Goal: Transaction & Acquisition: Book appointment/travel/reservation

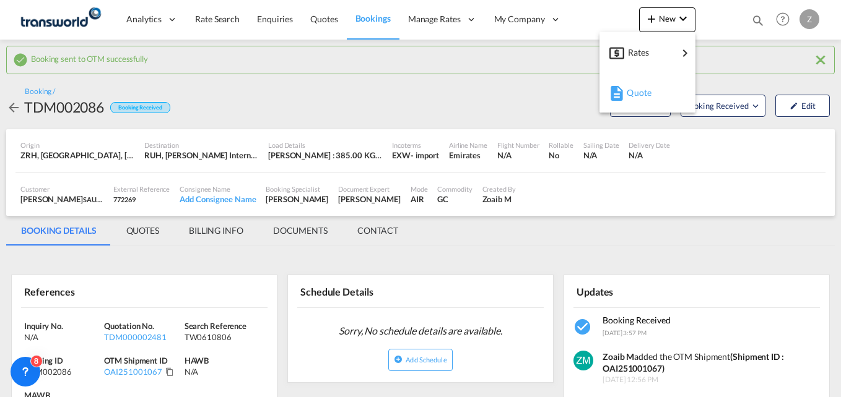
click at [633, 97] on span "Quote" at bounding box center [634, 92] width 14 height 25
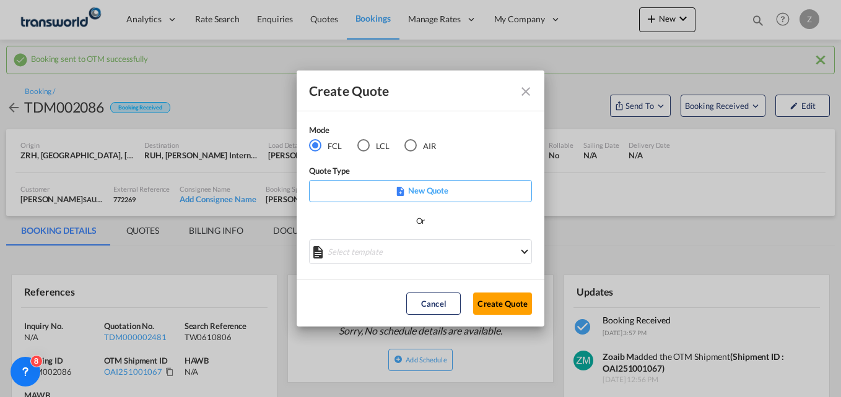
click at [364, 144] on div "LCL" at bounding box center [363, 145] width 12 height 12
click at [503, 304] on button "Create Quote" at bounding box center [502, 304] width 59 height 22
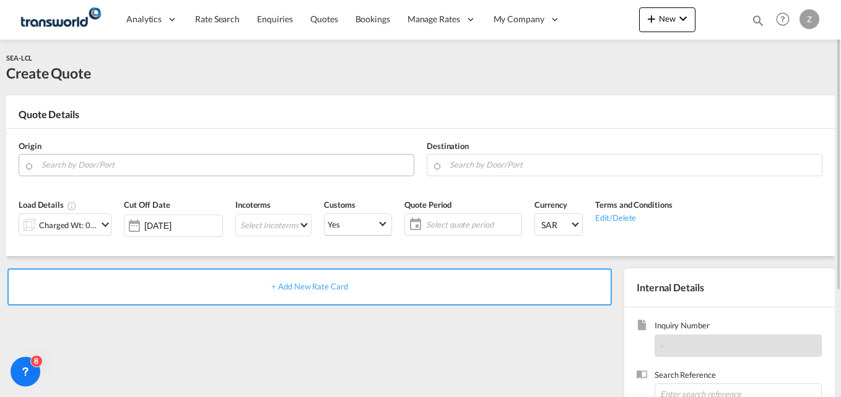
click at [176, 166] on input "Search by Door/Port" at bounding box center [224, 165] width 366 height 22
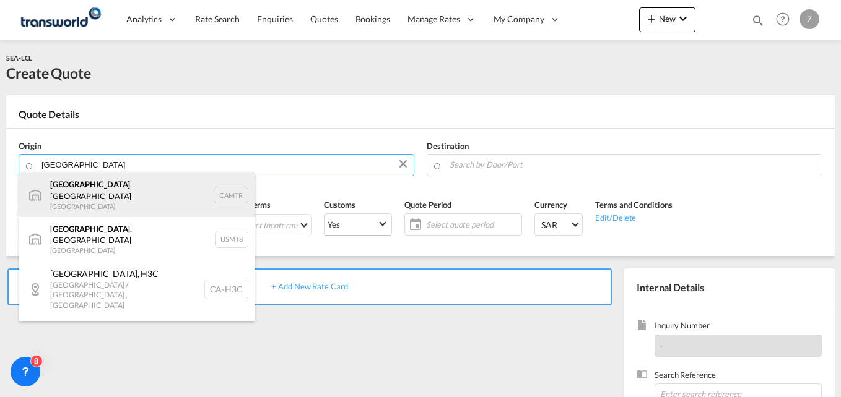
click at [93, 196] on div "[GEOGRAPHIC_DATA] , [GEOGRAPHIC_DATA] Canada CAMTR" at bounding box center [136, 195] width 235 height 45
type input "[GEOGRAPHIC_DATA], [GEOGRAPHIC_DATA], CAMTR"
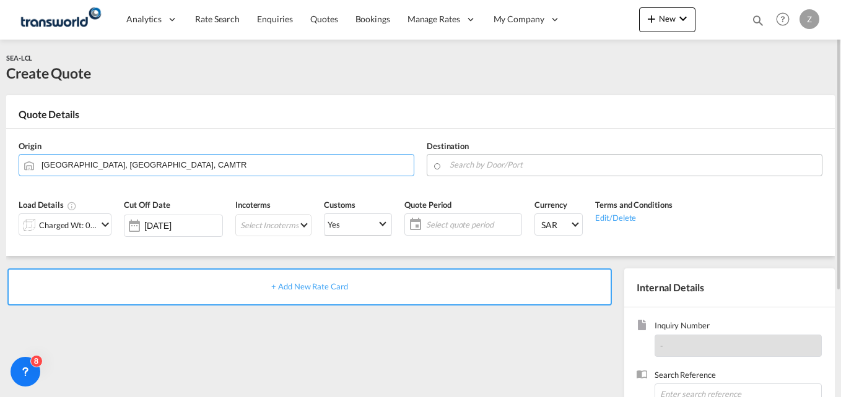
click at [488, 170] on input "Search by Door/Port" at bounding box center [632, 165] width 366 height 22
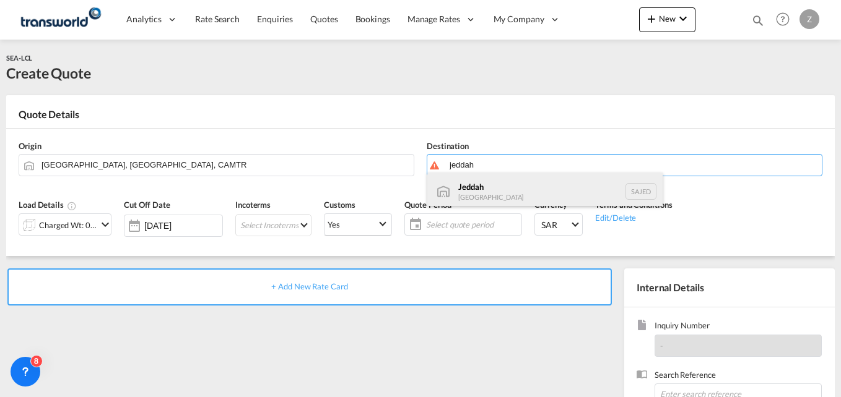
click at [493, 199] on div "Jeddah [GEOGRAPHIC_DATA] SAJED" at bounding box center [544, 191] width 235 height 37
type input "Jeddah, SAJED"
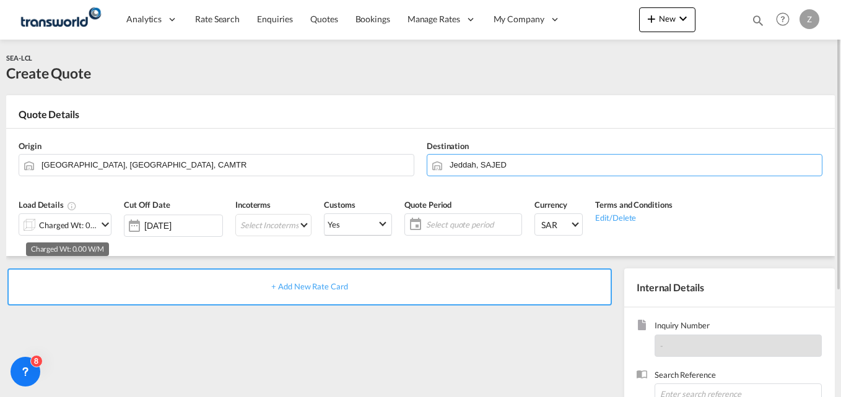
click at [85, 227] on div "Charged Wt: 0.00 W/M" at bounding box center [68, 225] width 58 height 17
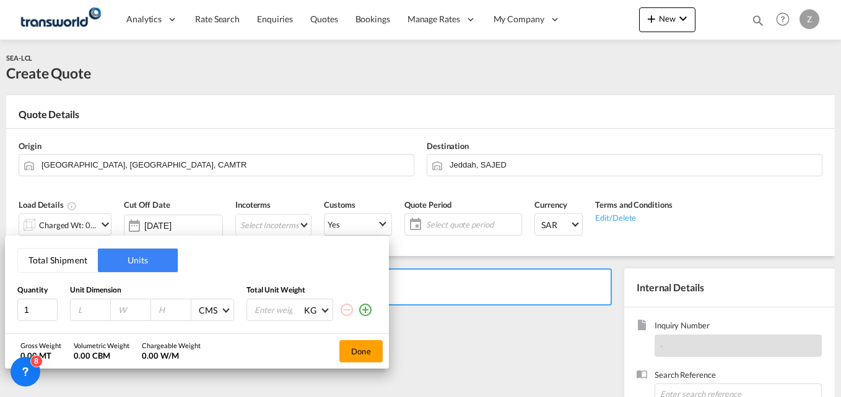
click at [56, 254] on button "Total Shipment" at bounding box center [58, 261] width 80 height 24
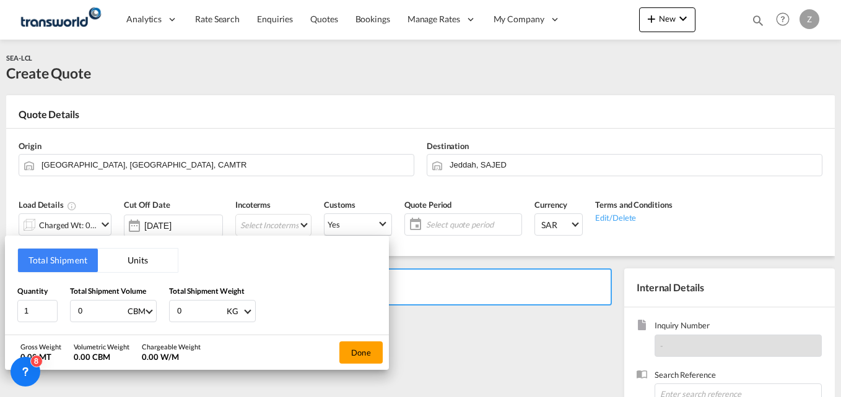
click at [97, 311] on input "0" at bounding box center [102, 311] width 50 height 21
type input "3.99"
click at [188, 308] on input "0" at bounding box center [201, 311] width 50 height 21
type input "667"
click at [362, 355] on button "Done" at bounding box center [360, 353] width 43 height 22
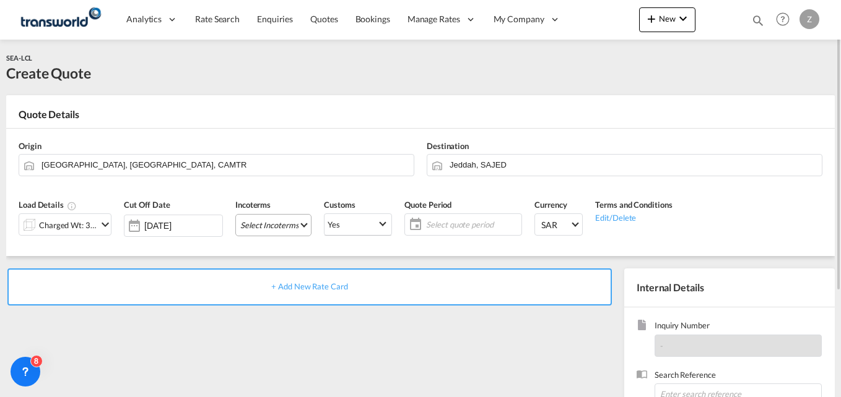
click at [286, 228] on md-select "Select Incoterms CFR - import Cost and Freight CFR - export Cost and Freight DA…" at bounding box center [273, 225] width 76 height 22
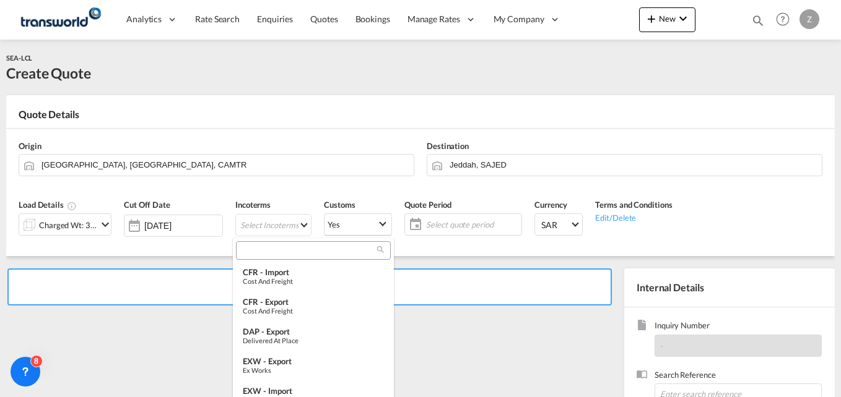
click at [274, 258] on div at bounding box center [313, 250] width 155 height 19
click at [263, 249] on input "search" at bounding box center [308, 250] width 137 height 11
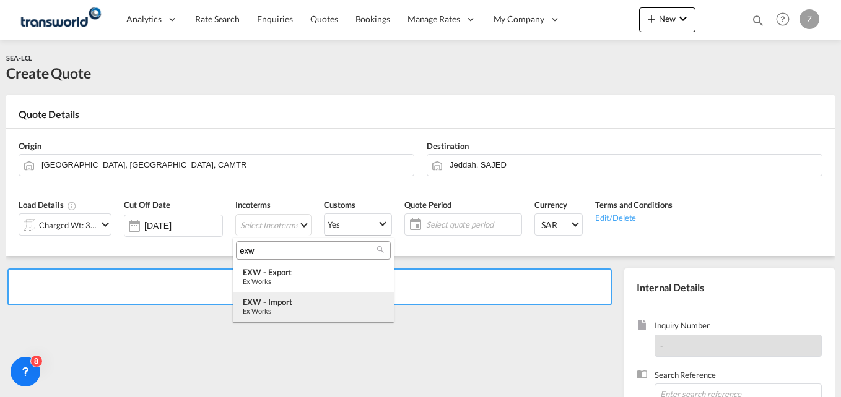
type input "exw"
click at [280, 299] on div "EXW - import" at bounding box center [313, 302] width 141 height 10
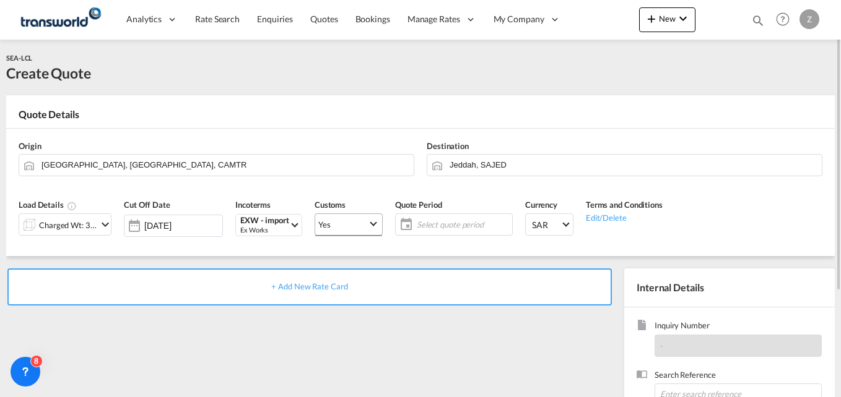
click at [340, 224] on span "Yes" at bounding box center [343, 224] width 50 height 11
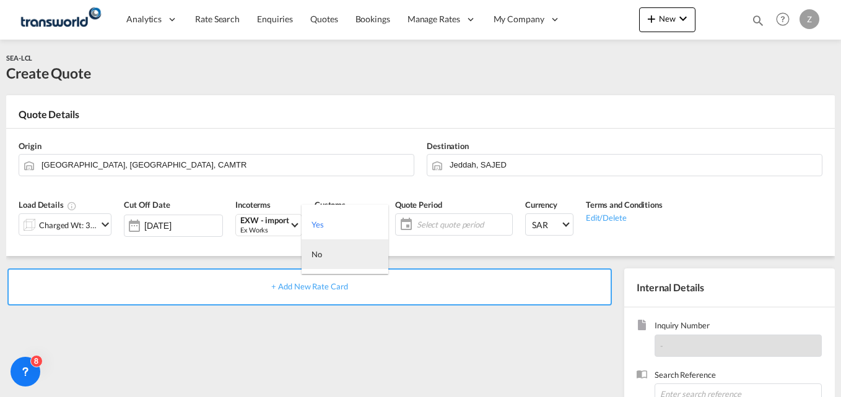
click at [328, 261] on md-option "No" at bounding box center [344, 255] width 87 height 30
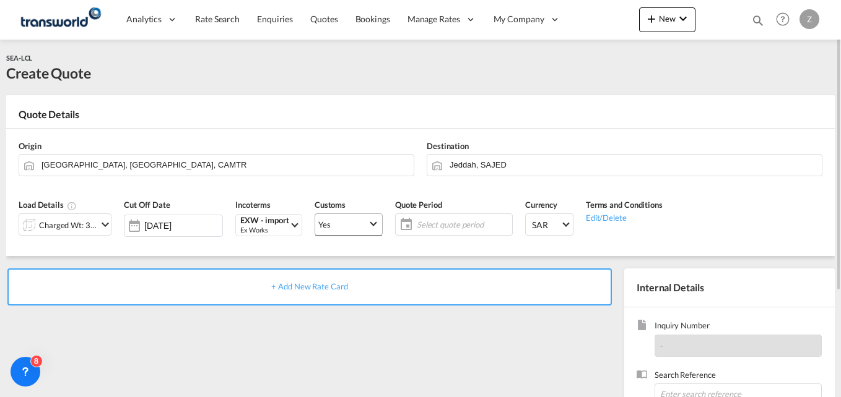
click at [332, 222] on span "Yes" at bounding box center [343, 224] width 50 height 11
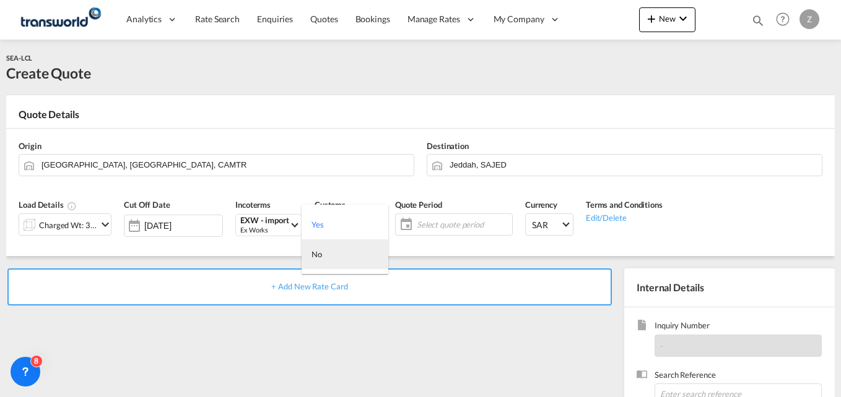
click at [324, 260] on md-option "No" at bounding box center [344, 255] width 87 height 30
click at [418, 222] on span "Select quote period" at bounding box center [463, 224] width 92 height 11
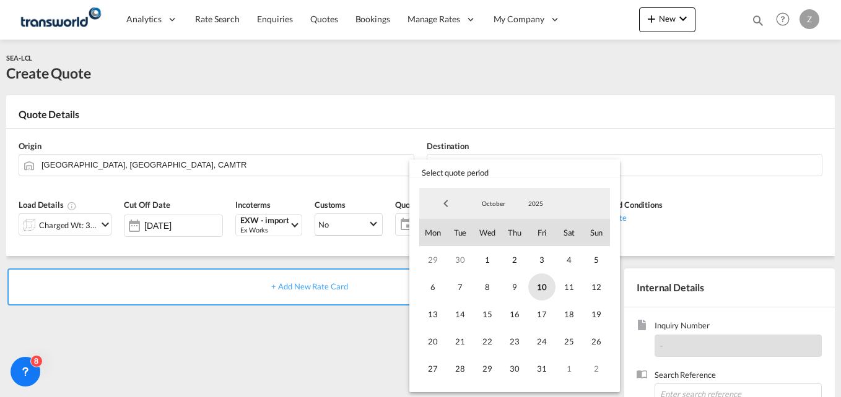
click at [545, 292] on span "10" at bounding box center [541, 287] width 27 height 27
click at [542, 360] on span "31" at bounding box center [541, 368] width 27 height 27
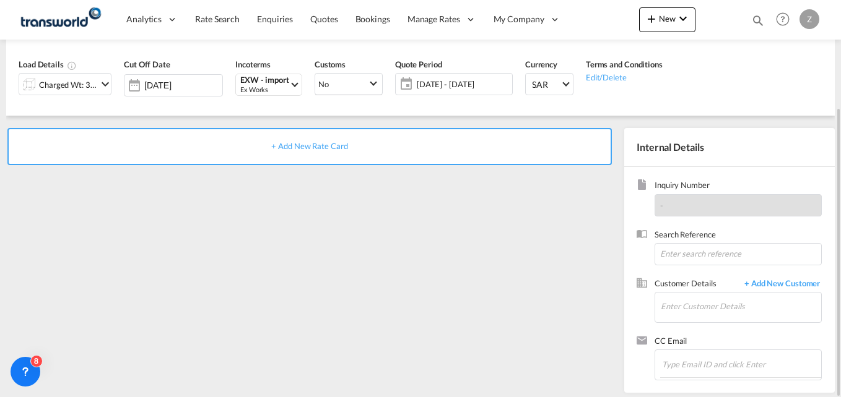
scroll to position [145, 0]
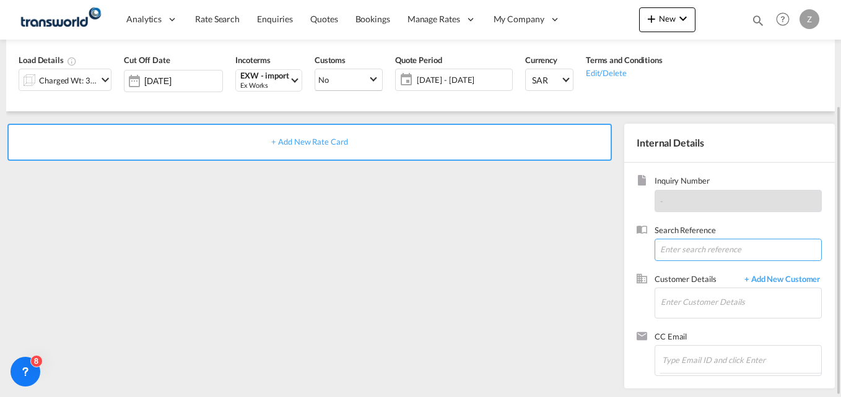
click at [679, 249] on input at bounding box center [737, 250] width 167 height 22
paste input "TW2809722"
type input "TW2809722"
click at [683, 309] on input "Enter Customer Details" at bounding box center [741, 302] width 160 height 28
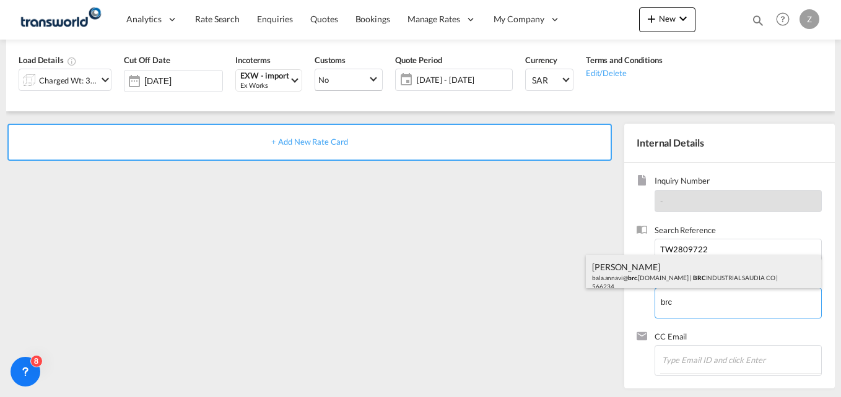
click at [638, 276] on div "[PERSON_NAME].annavi@ brc .[DOMAIN_NAME] | [GEOGRAPHIC_DATA] | 566234" at bounding box center [703, 276] width 235 height 42
type input "BRC INDUSTRIAL SAUDIA CO, [PERSON_NAME], [EMAIL_ADDRESS][DOMAIN_NAME]"
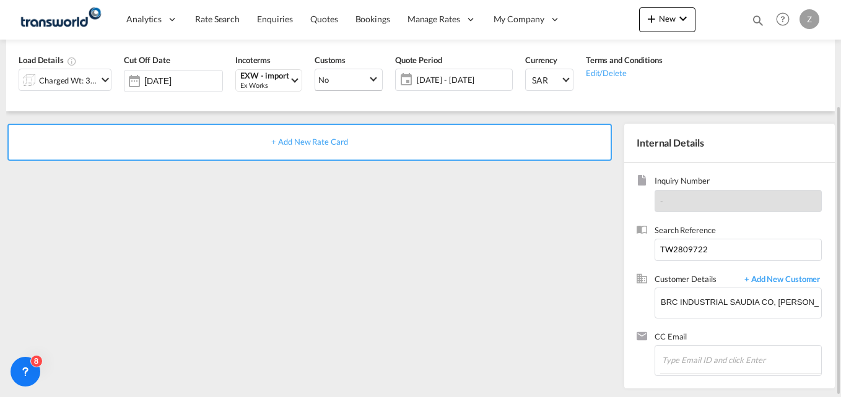
click at [272, 141] on div "+ Add New Rate Card" at bounding box center [309, 142] width 604 height 37
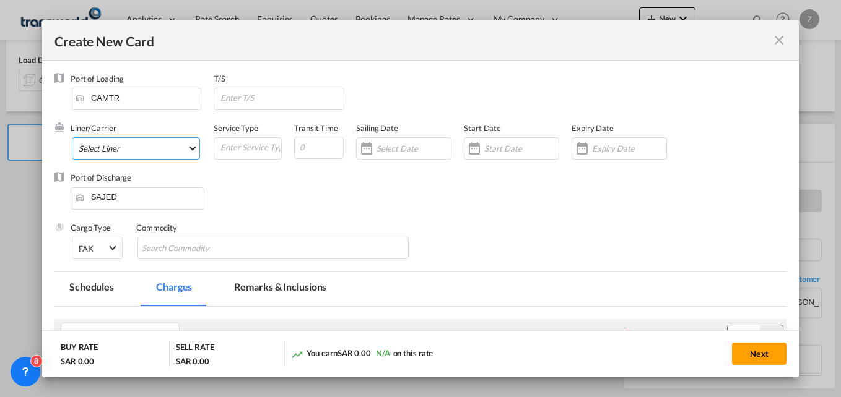
click at [140, 146] on md-select "Select Liner 2HM LOGISTICS D.O.O. / TWKS-KOPER 3P LOGISTICS / TWKS-[GEOGRAPHIC_…" at bounding box center [136, 148] width 128 height 22
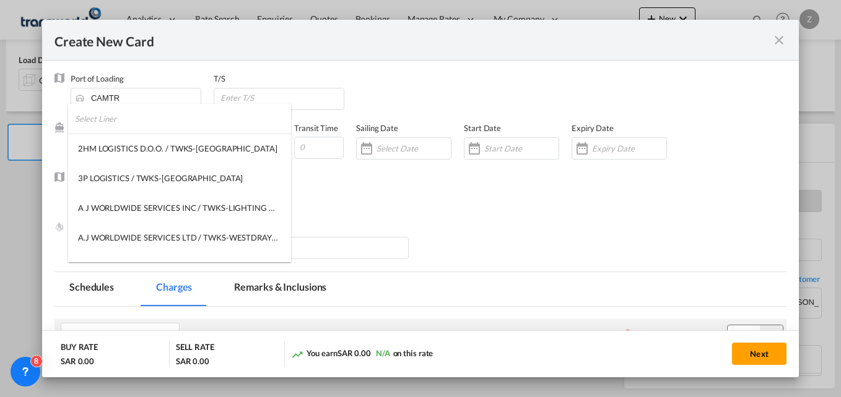
click at [128, 119] on input "search" at bounding box center [183, 119] width 216 height 30
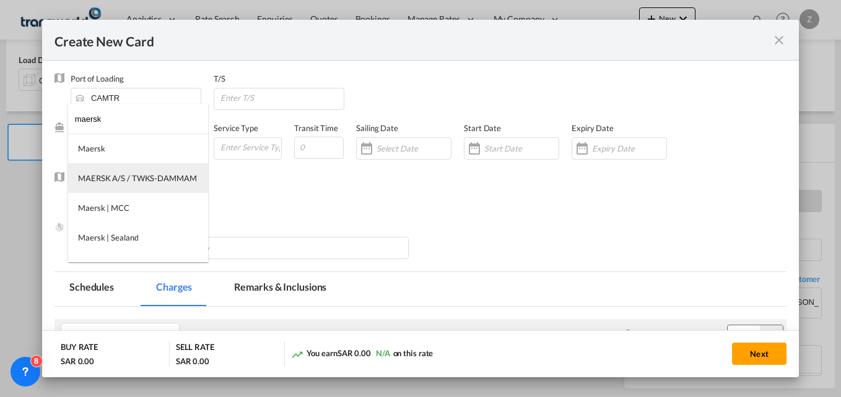
type input "maersk"
click at [130, 178] on div "MAERSK A/S / TWKS-DAMMAM" at bounding box center [137, 178] width 119 height 11
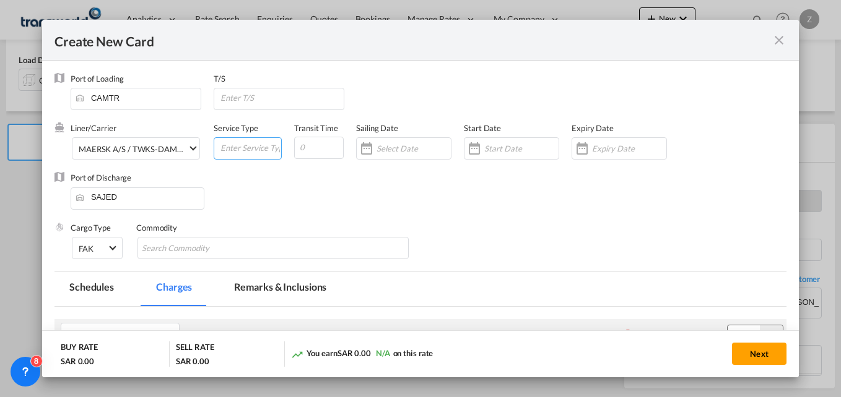
click at [237, 149] on input "Create New Card ..." at bounding box center [250, 147] width 62 height 19
type input "LCL-SEA"
click at [305, 147] on input "Create New Card ..." at bounding box center [319, 148] width 50 height 22
type input "45"
click at [510, 147] on input "Create New Card ..." at bounding box center [521, 149] width 74 height 10
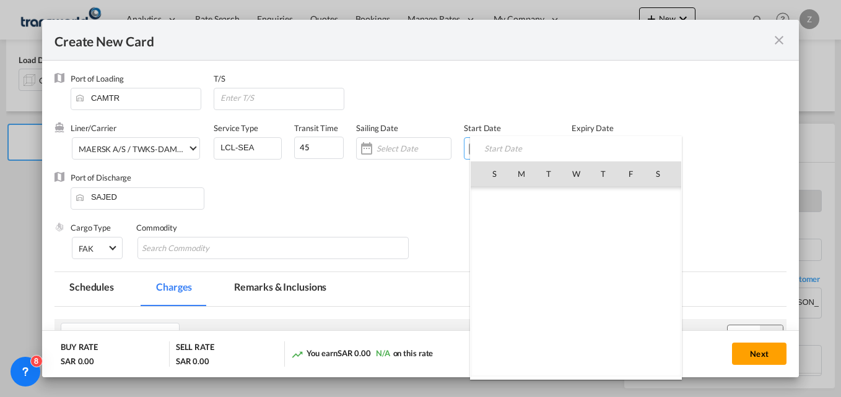
scroll to position [286933, 0]
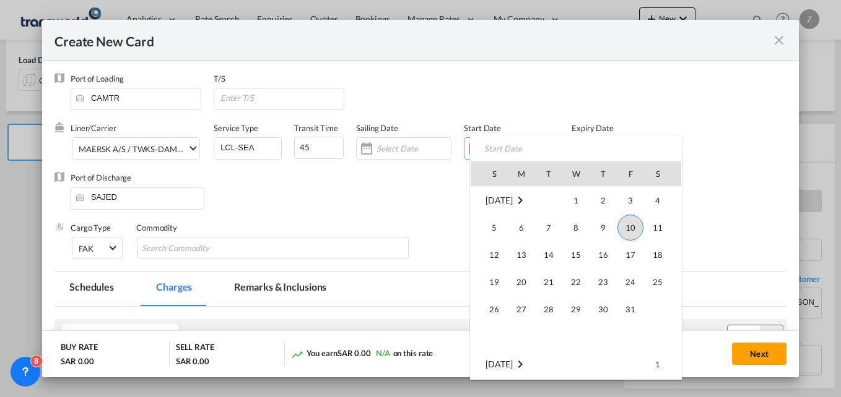
click at [631, 222] on span "10" at bounding box center [630, 228] width 26 height 26
type input "[DATE]"
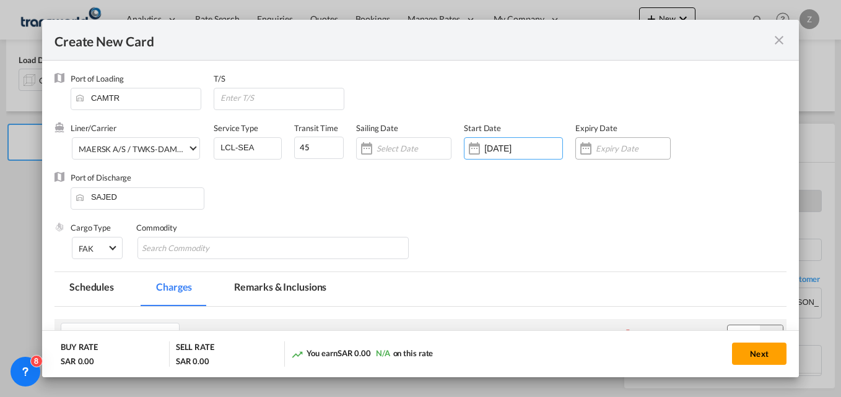
click at [609, 147] on input "Create New Card ..." at bounding box center [633, 149] width 74 height 10
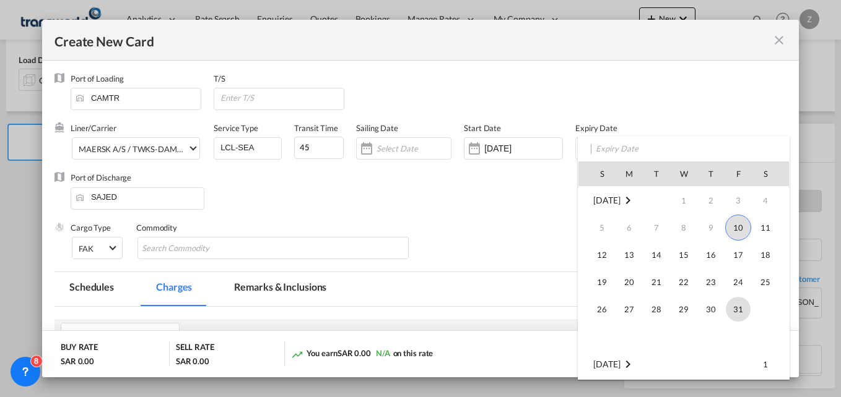
click at [727, 308] on span "31" at bounding box center [738, 309] width 25 height 25
type input "[DATE]"
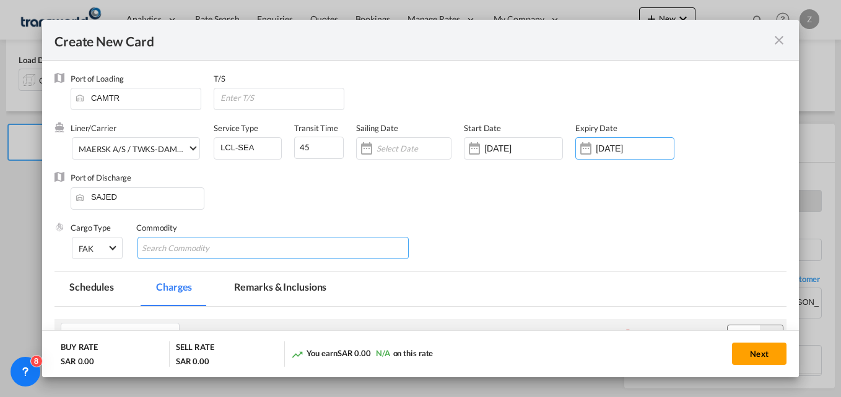
click at [191, 247] on input "Search Commodity" at bounding box center [198, 249] width 113 height 20
type input "GC"
click at [308, 191] on div "Port of Discharge SAJED" at bounding box center [420, 197] width 732 height 50
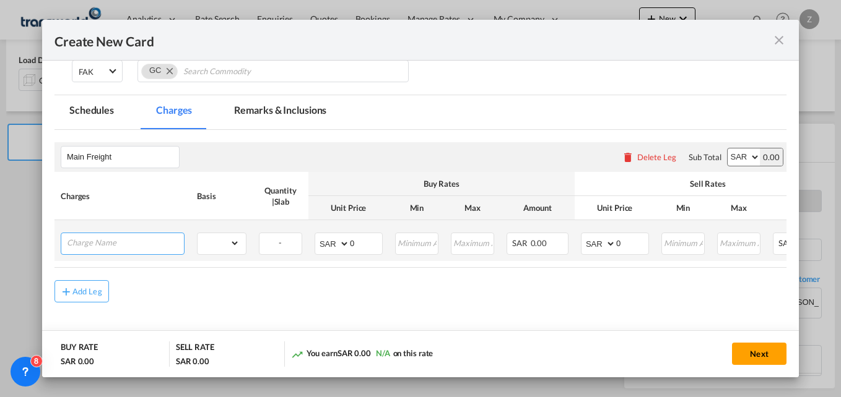
click at [133, 248] on input "Charge Name" at bounding box center [125, 242] width 117 height 19
type input "A"
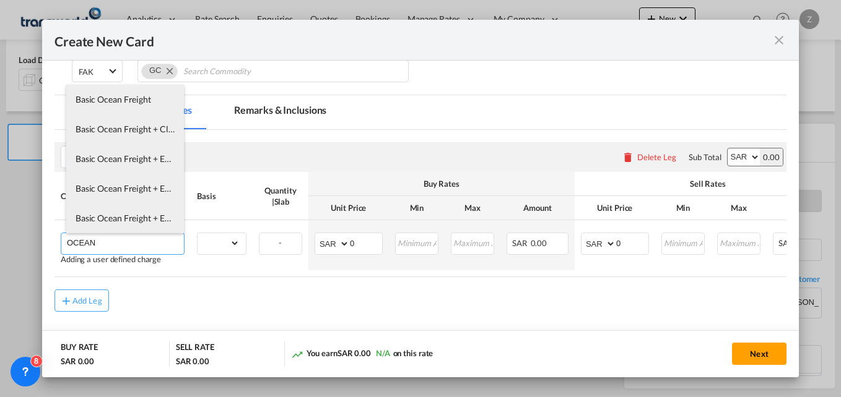
click at [125, 160] on span "Basic Ocean Freight + EXW" at bounding box center [127, 159] width 103 height 11
type input "Basic Ocean Freight + EXW"
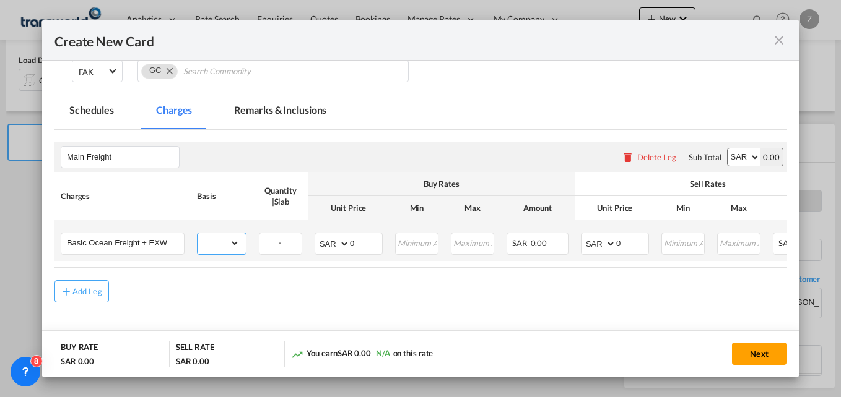
click at [228, 239] on select "gross_weight volumetric_weight per_shipment per_bl per_km per_hawb per_kg flat …" at bounding box center [218, 243] width 42 height 20
select select "per_shipment"
click at [197, 233] on select "gross_weight volumetric_weight per_shipment per_bl per_km per_hawb per_kg flat …" at bounding box center [218, 243] width 42 height 20
click at [342, 239] on select "AED AFN ALL AMD ANG AOA ARS AUD AWG AZN BAM BBD BDT BGN BHD BIF BMD BND [PERSON…" at bounding box center [333, 243] width 32 height 17
select select "string:USD"
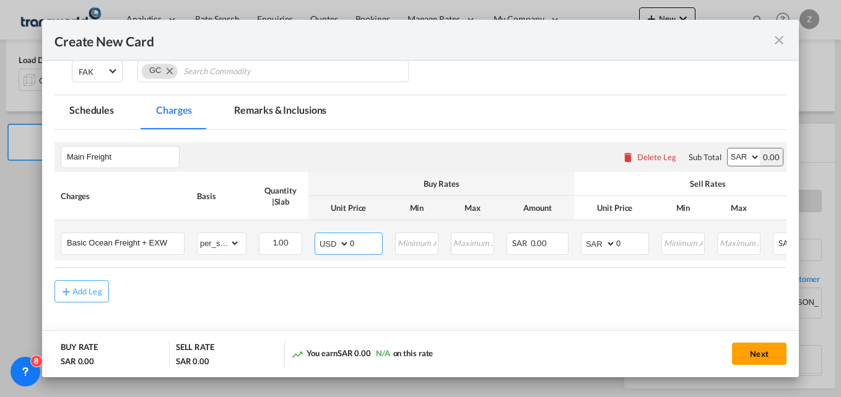
click at [317, 235] on select "AED AFN ALL AMD ANG AOA ARS AUD AWG AZN BAM BBD BDT BGN BHD BIF BMD BND [PERSON…" at bounding box center [333, 243] width 32 height 17
click at [360, 244] on input "0" at bounding box center [366, 242] width 32 height 19
type input "450"
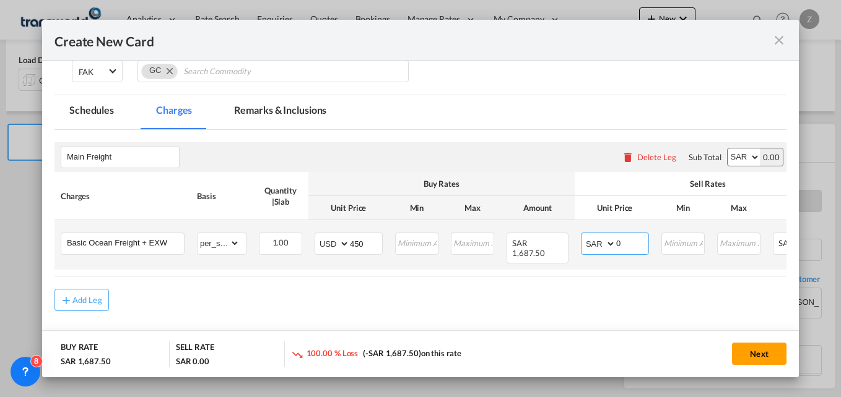
click at [603, 240] on select "AED AFN ALL AMD ANG AOA ARS AUD AWG AZN BAM BBD BDT BGN BHD BIF BMD BND [PERSON…" at bounding box center [599, 243] width 32 height 17
select select "string:USD"
click at [583, 235] on select "AED AFN ALL AMD ANG AOA ARS AUD AWG AZN BAM BBD BDT BGN BHD BIF BMD BND [PERSON…" at bounding box center [599, 243] width 32 height 17
click at [625, 243] on input "0" at bounding box center [632, 242] width 32 height 19
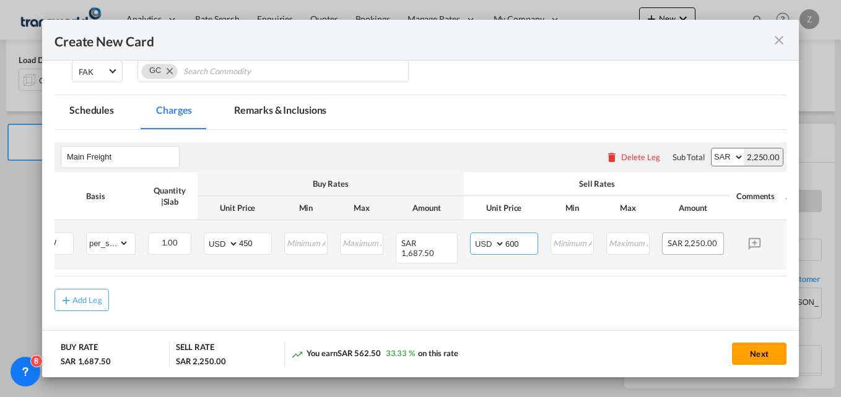
scroll to position [0, 155]
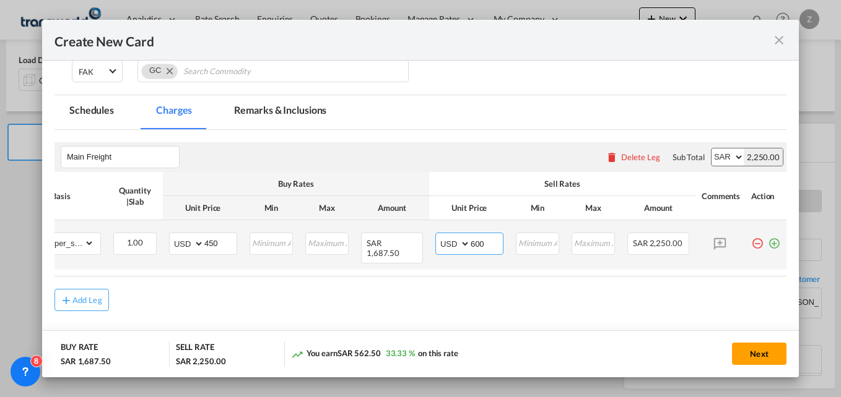
type input "600"
click at [768, 243] on md-icon "icon-plus-circle-outline green-400-fg" at bounding box center [774, 239] width 12 height 12
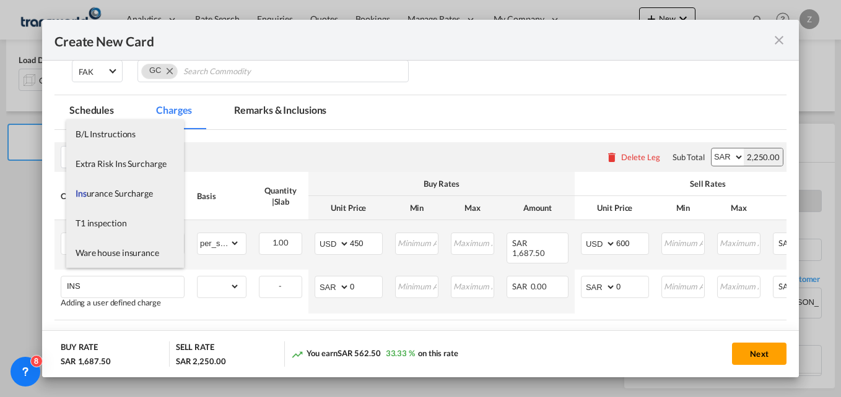
scroll to position [3, 0]
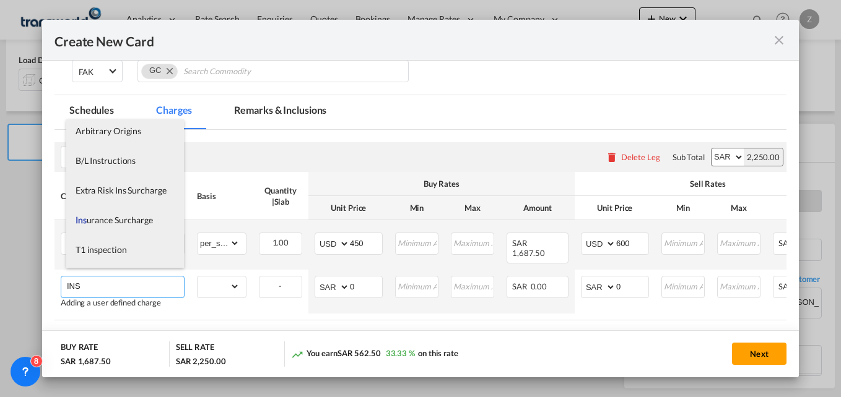
click at [106, 219] on span "Ins urance Surcharge" at bounding box center [114, 220] width 77 height 11
type input "Insurance Surcharge"
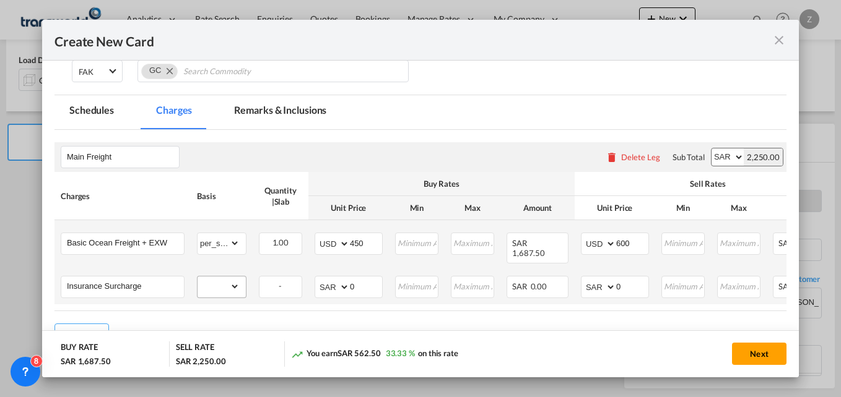
click at [223, 288] on div "gross_weight volumetric_weight per_shipment per_bl per_km per_hawb per_kg flat …" at bounding box center [222, 287] width 50 height 22
click at [225, 278] on select "gross_weight volumetric_weight per_shipment per_bl per_km per_hawb per_kg flat …" at bounding box center [218, 287] width 42 height 20
select select "per_shipment"
click at [197, 277] on select "gross_weight volumetric_weight per_shipment per_bl per_km per_hawb per_kg flat …" at bounding box center [218, 287] width 42 height 20
click at [331, 285] on select "AED AFN ALL AMD ANG AOA ARS AUD AWG AZN BAM BBD BDT BGN BHD BIF BMD BND [PERSON…" at bounding box center [333, 287] width 32 height 17
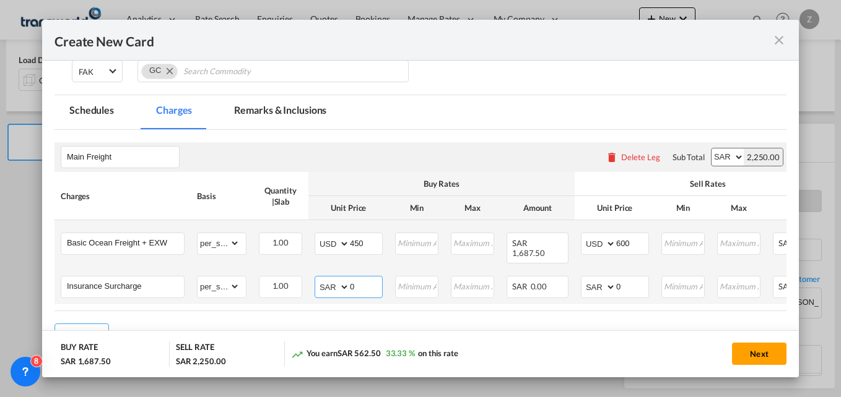
select select "string:USD"
click at [317, 279] on select "AED AFN ALL AMD ANG AOA ARS AUD AWG AZN BAM BBD BDT BGN BHD BIF BMD BND [PERSON…" at bounding box center [333, 287] width 32 height 17
click at [363, 279] on input "0" at bounding box center [366, 286] width 32 height 19
type input "105"
click at [602, 279] on select "AED AFN ALL AMD ANG AOA ARS AUD AWG AZN BAM BBD BDT BGN BHD BIF BMD BND [PERSON…" at bounding box center [599, 287] width 32 height 17
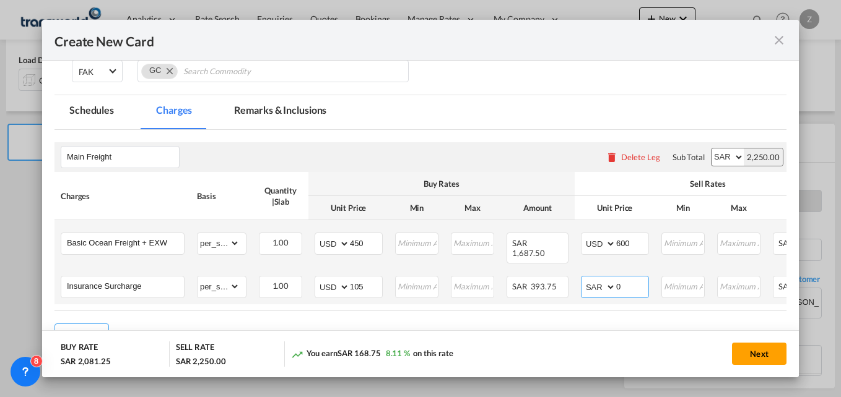
select select "string:USD"
click at [583, 279] on select "AED AFN ALL AMD ANG AOA ARS AUD AWG AZN BAM BBD BDT BGN BHD BIF BMD BND [PERSON…" at bounding box center [599, 287] width 32 height 17
click at [638, 279] on input "0" at bounding box center [632, 286] width 32 height 19
type input "150"
click at [581, 312] on air-lcl-rate-modification "Main Freight Please enter leg name Leg Name Already Exists Delete Leg Sub Total…" at bounding box center [420, 238] width 732 height 217
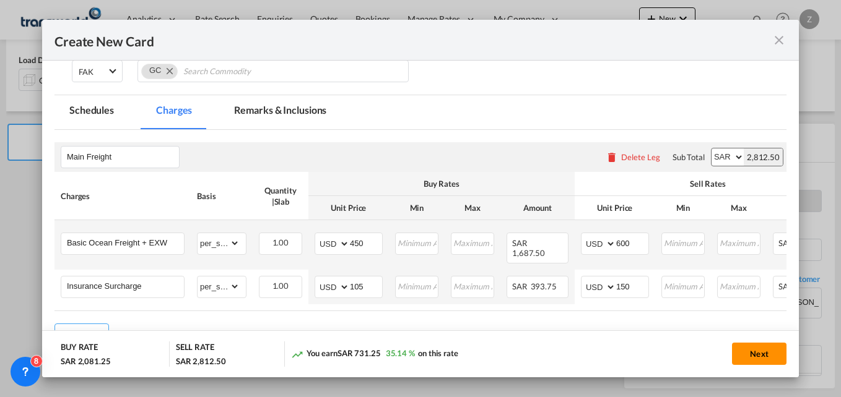
click at [758, 357] on button "Next" at bounding box center [759, 354] width 54 height 22
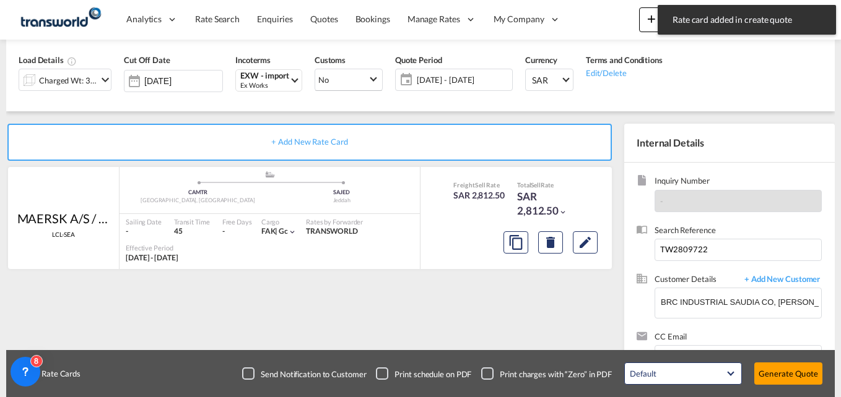
click at [758, 357] on div "Create New Card Port of [GEOGRAPHIC_DATA] CAMTR T/S Liner/Carrier MAERSK A/S / …" at bounding box center [420, 198] width 841 height 397
click at [791, 375] on button "Generate Quote" at bounding box center [788, 374] width 68 height 22
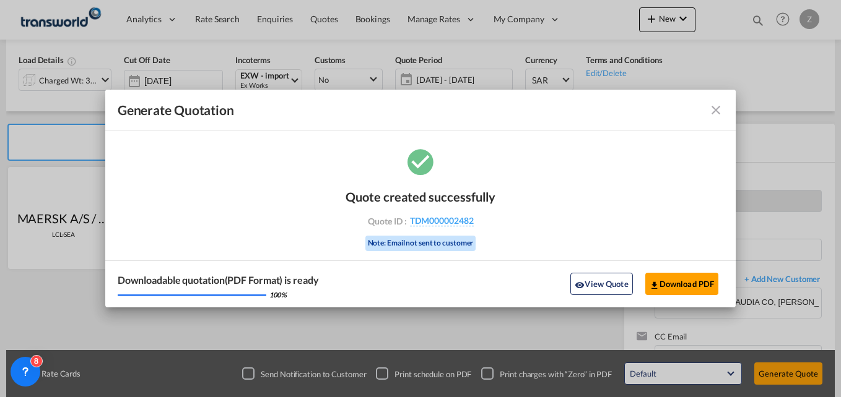
click at [718, 115] on md-icon "icon-close fg-AAA8AD cursor m-0" at bounding box center [715, 110] width 15 height 15
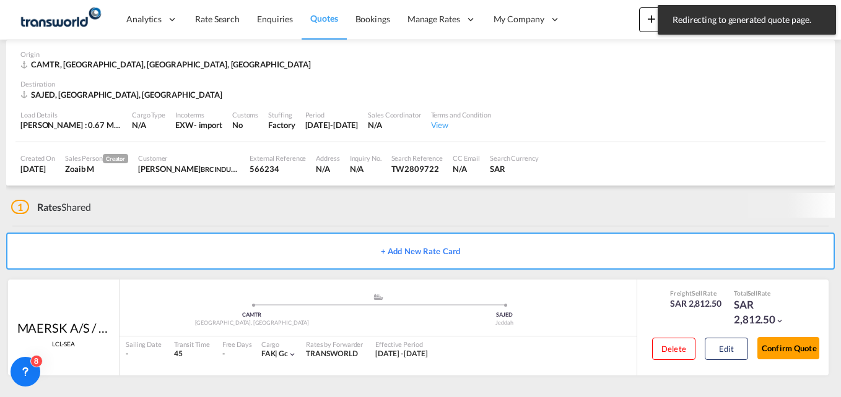
scroll to position [54, 0]
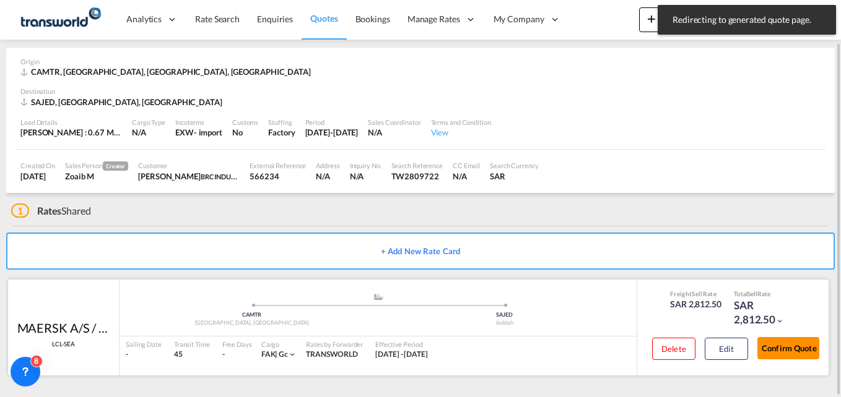
click at [779, 342] on button "Confirm Quote" at bounding box center [788, 348] width 62 height 22
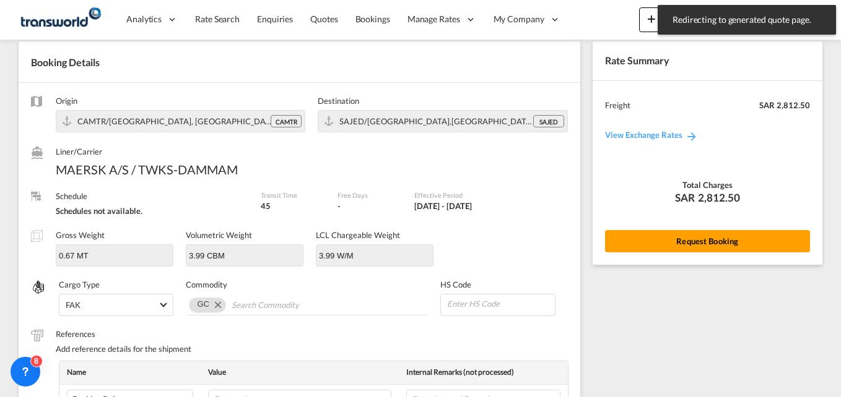
scroll to position [474, 0]
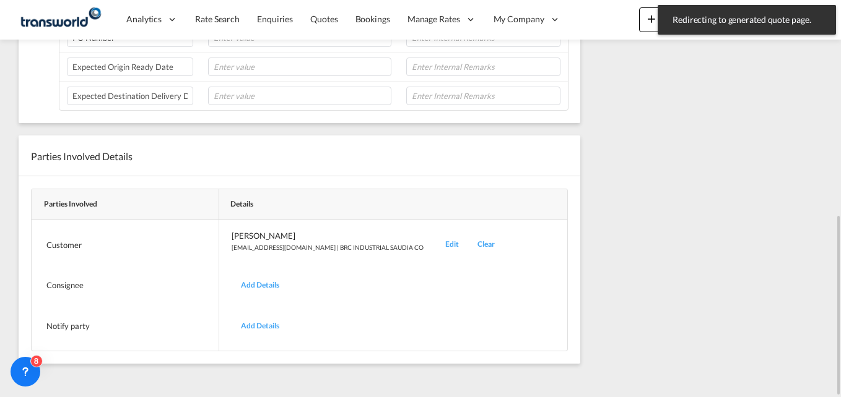
click at [436, 241] on div "Edit" at bounding box center [452, 244] width 32 height 29
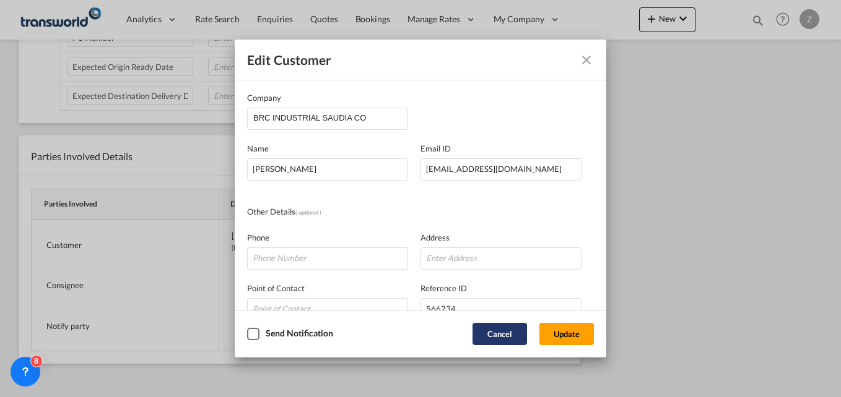
click at [488, 331] on button "Cancel" at bounding box center [499, 334] width 54 height 22
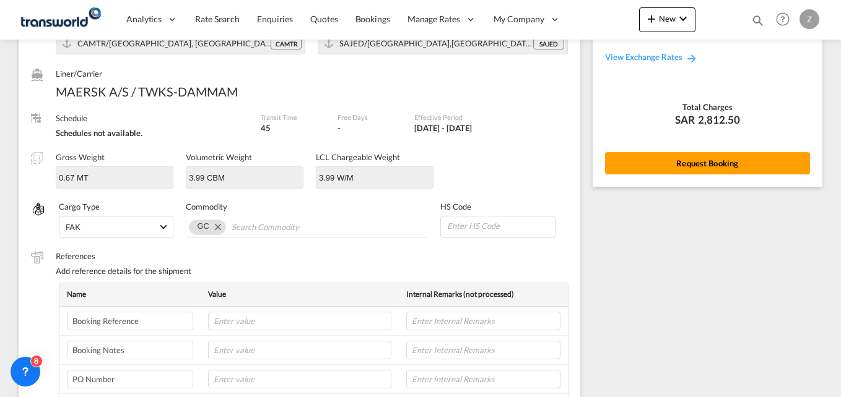
scroll to position [0, 0]
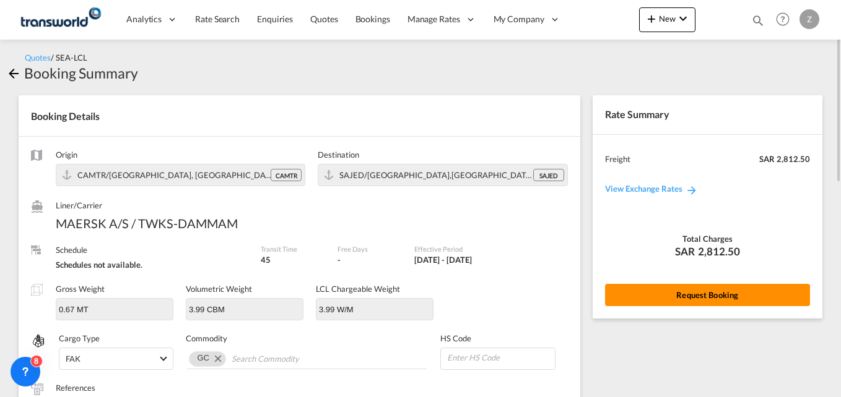
click at [650, 293] on button "Request Booking" at bounding box center [707, 295] width 205 height 22
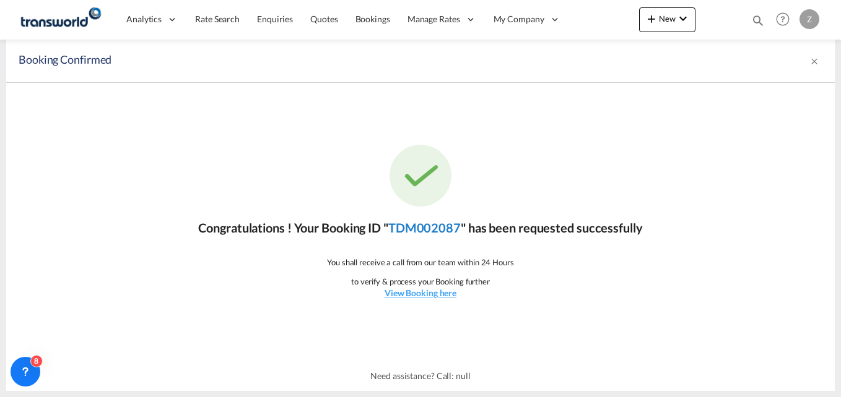
click at [439, 232] on link "TDM002087" at bounding box center [424, 227] width 72 height 15
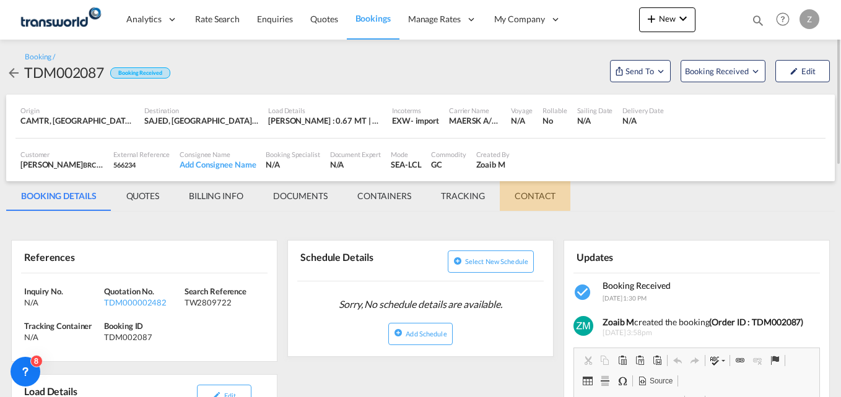
click at [521, 192] on md-tab-item "CONTACT" at bounding box center [535, 196] width 71 height 30
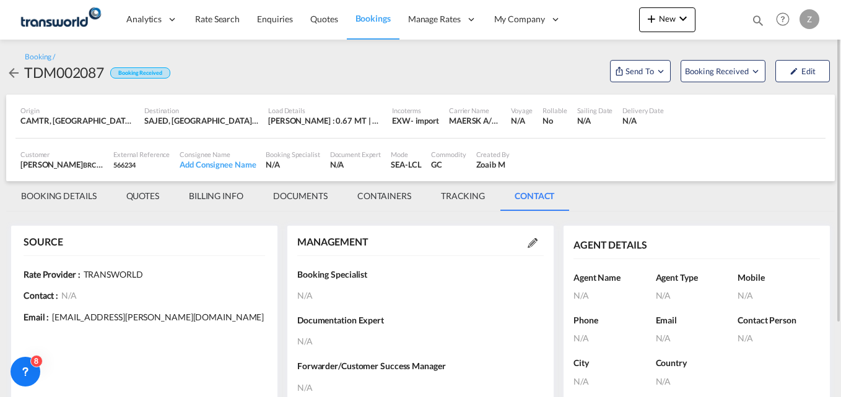
click at [532, 243] on md-icon at bounding box center [532, 243] width 10 height 10
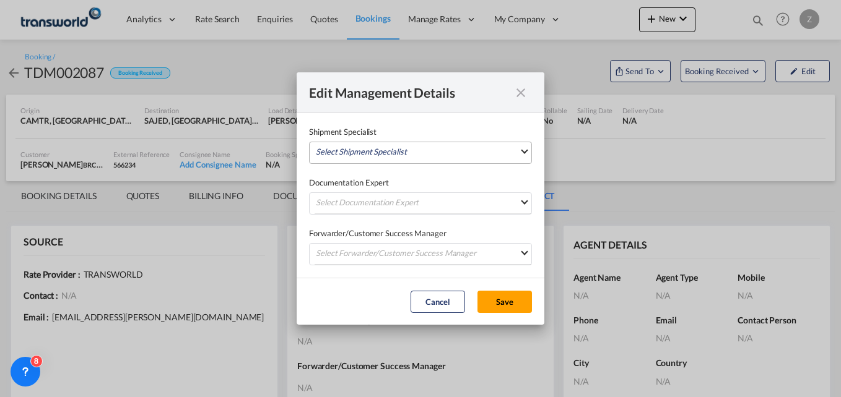
click at [402, 143] on md-select "Select Shipment Specialist [PERSON_NAME] W [PERSON_NAME][EMAIL_ADDRESS][PERSON_…" at bounding box center [420, 153] width 223 height 22
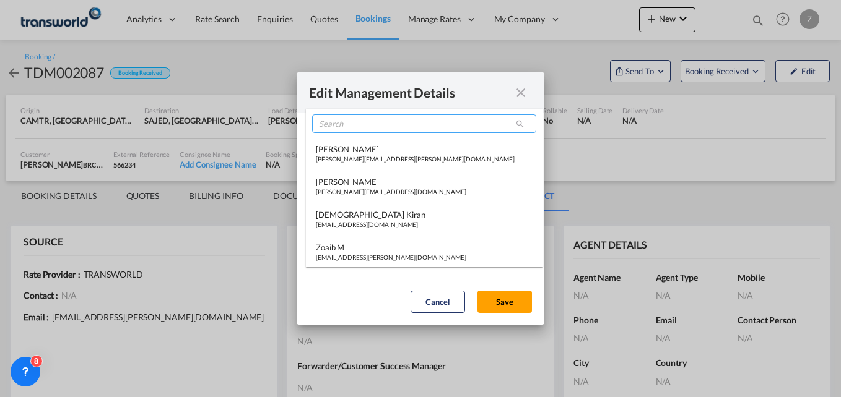
click at [342, 120] on input "search" at bounding box center [424, 124] width 224 height 19
type input "T"
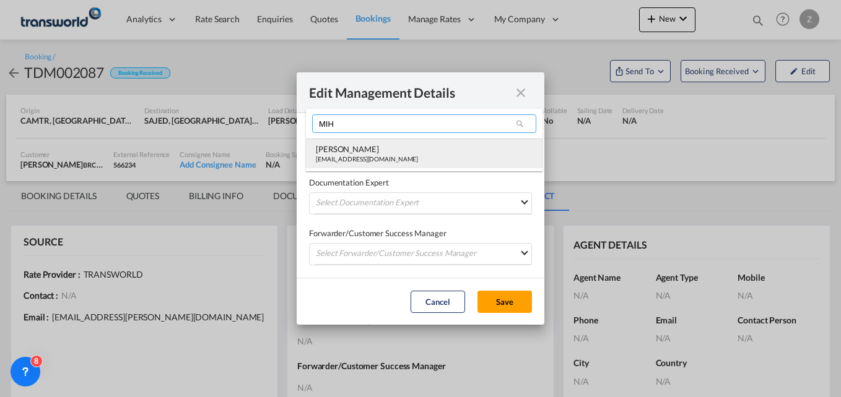
type input "MIH"
click at [346, 153] on div "[PERSON_NAME]" at bounding box center [367, 149] width 102 height 11
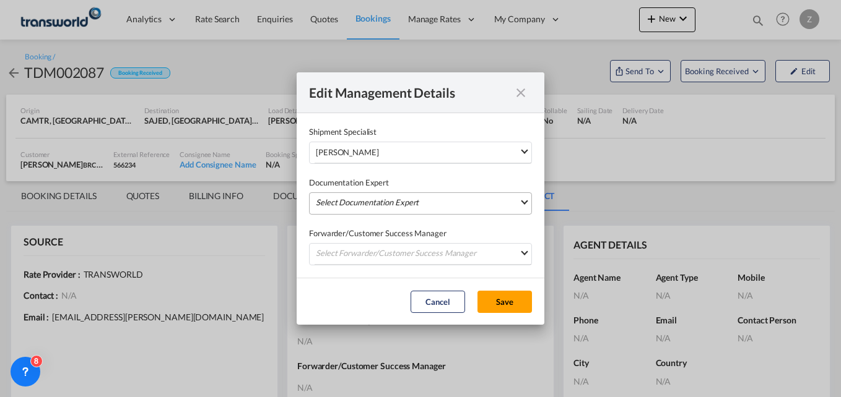
click at [342, 199] on md-select "Select Documentation Expert [PERSON_NAME] W [PERSON_NAME][EMAIL_ADDRESS][PERSON…" at bounding box center [420, 204] width 223 height 22
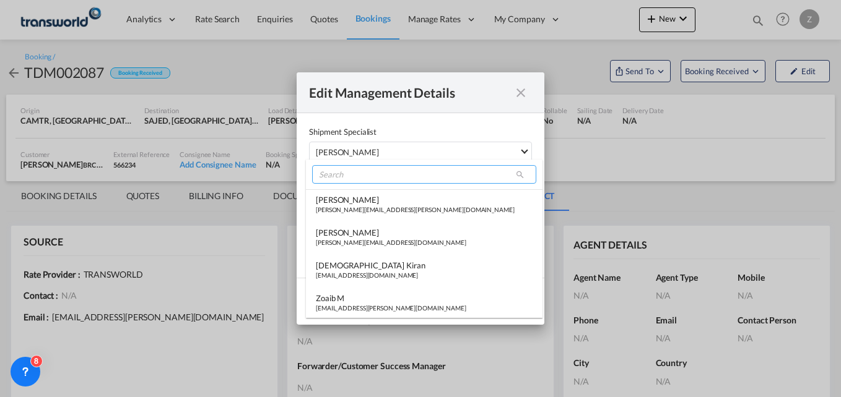
click at [340, 173] on input "search" at bounding box center [424, 174] width 224 height 19
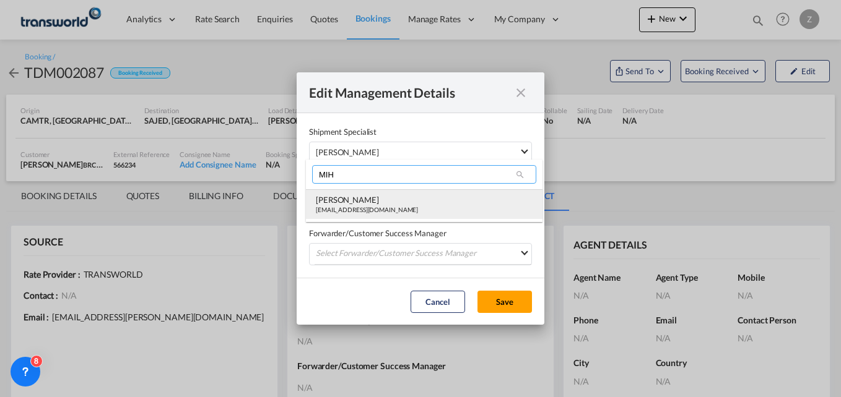
type input "MIH"
click at [337, 203] on div "[PERSON_NAME]" at bounding box center [367, 199] width 102 height 11
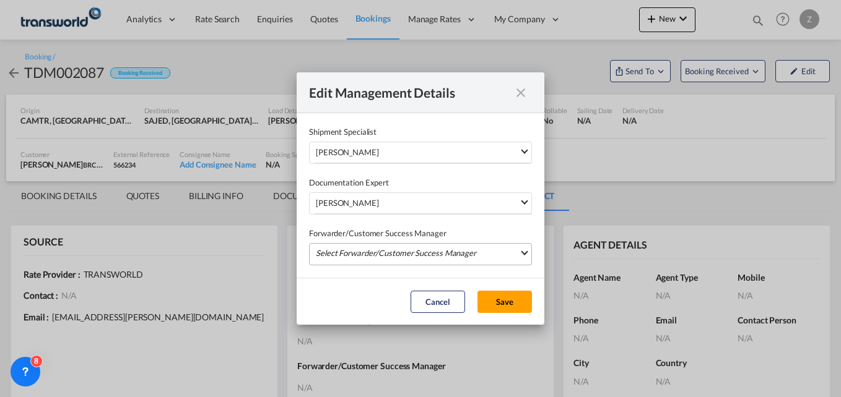
click at [355, 254] on md-select "Select Forwarder/Customer Success Manager [PERSON_NAME] [PERSON_NAME][EMAIL_ADD…" at bounding box center [420, 254] width 223 height 22
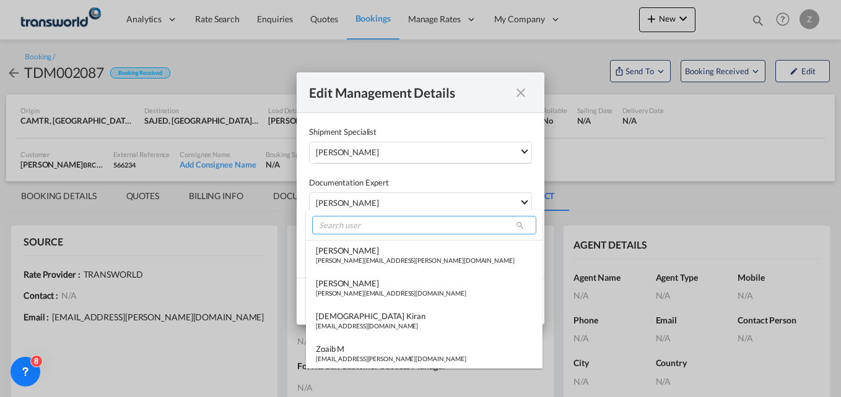
click at [356, 219] on input "search" at bounding box center [424, 225] width 224 height 19
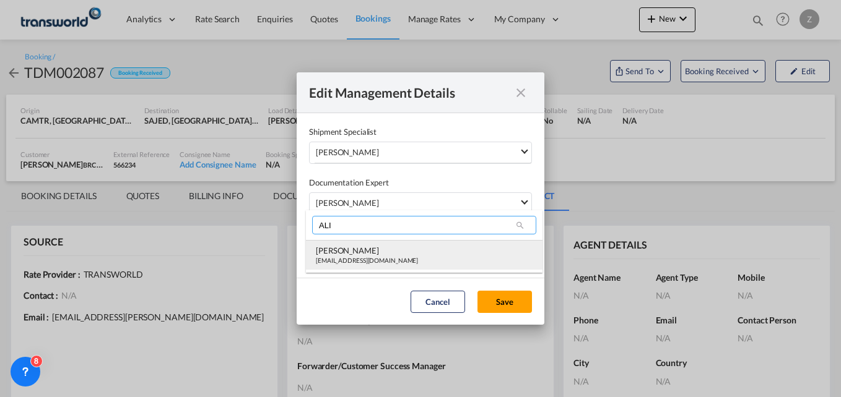
type input "ALI"
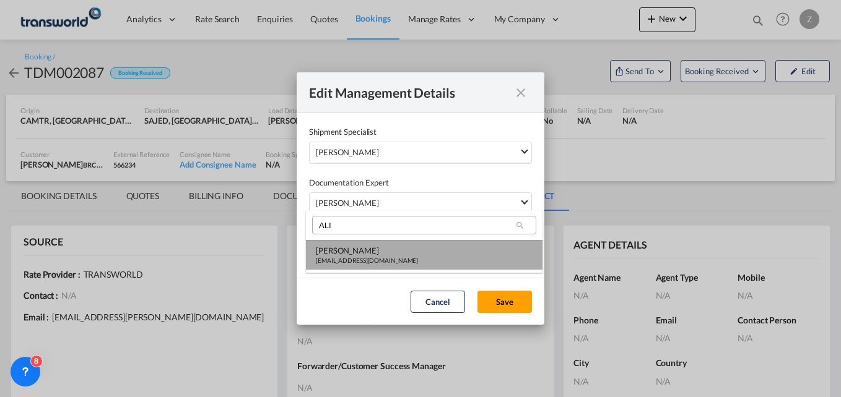
click at [351, 242] on md-option "[PERSON_NAME] [PERSON_NAME][EMAIL_ADDRESS][DOMAIN_NAME]" at bounding box center [424, 255] width 236 height 30
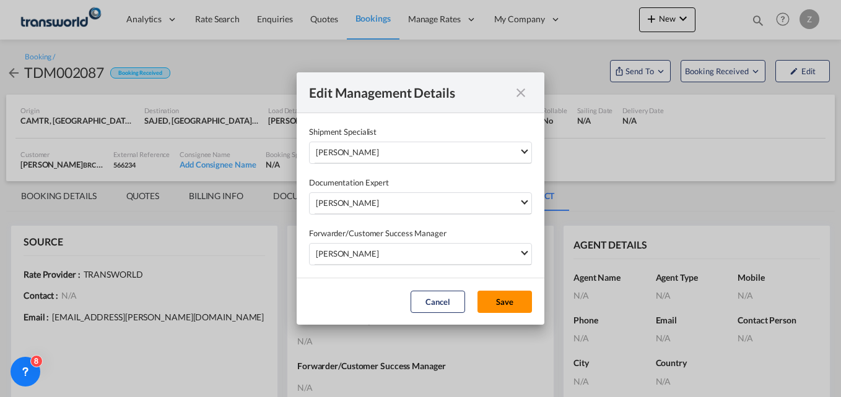
click at [503, 304] on button "Save" at bounding box center [504, 302] width 54 height 22
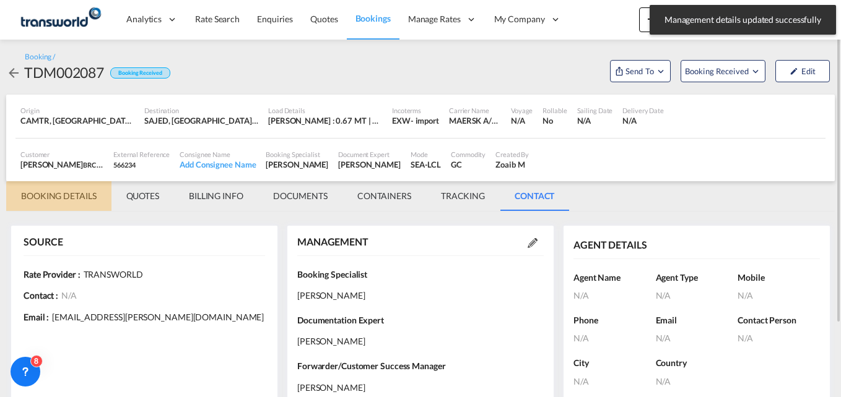
click at [41, 196] on md-tab-item "BOOKING DETAILS" at bounding box center [58, 196] width 105 height 30
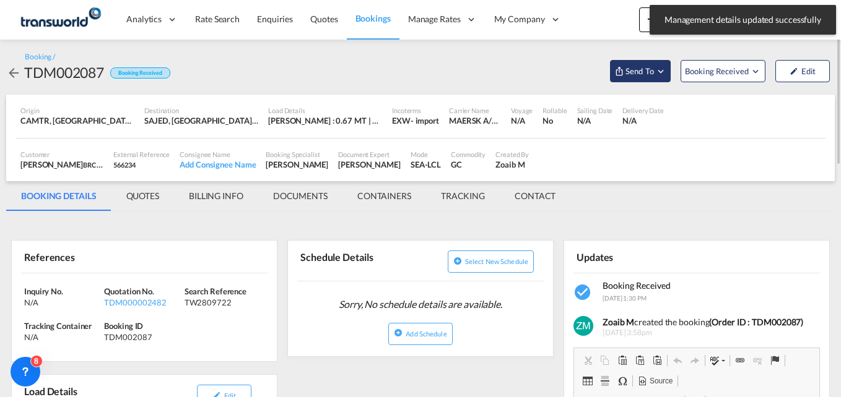
click at [655, 71] on md-icon "Open demo menu" at bounding box center [660, 71] width 11 height 11
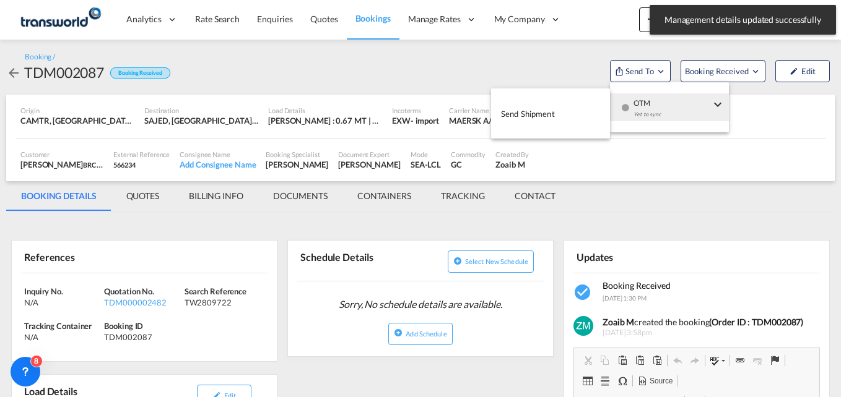
click at [527, 106] on span "Send Shipment" at bounding box center [528, 114] width 54 height 20
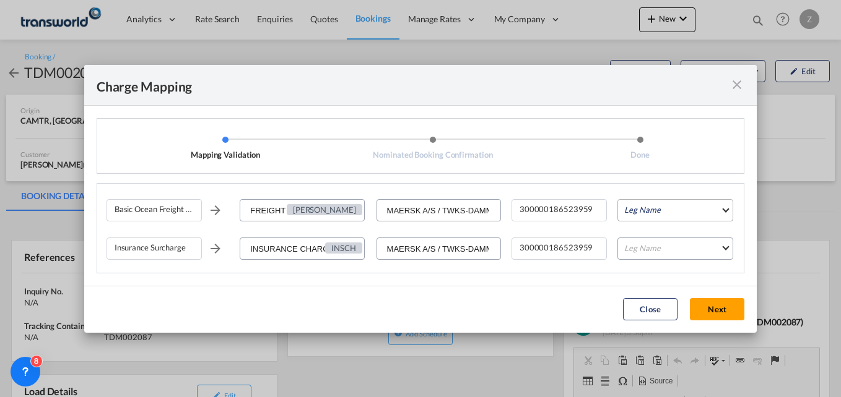
click at [643, 211] on md-select "Leg Name HANDLING ORIGIN VESSEL HANDLING DESTINATION OTHERS TL PICK UP CUSTOMS …" at bounding box center [675, 210] width 116 height 22
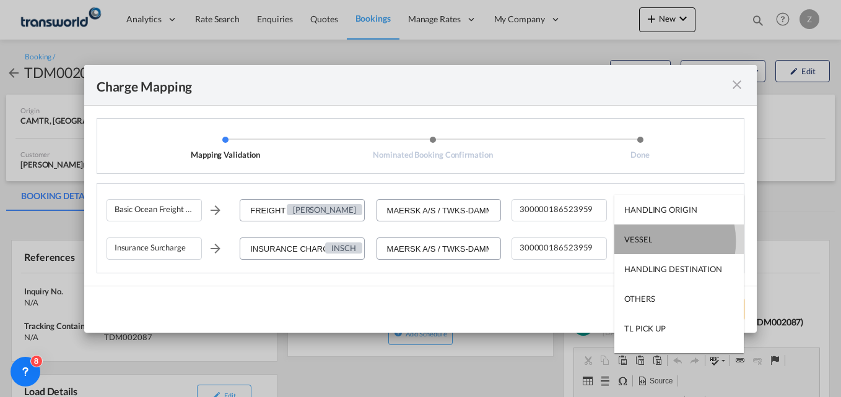
click at [649, 241] on div "VESSEL" at bounding box center [638, 239] width 28 height 11
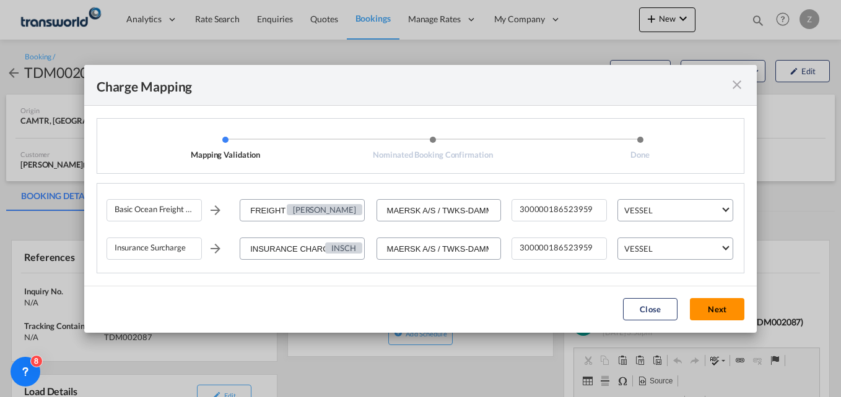
click at [720, 303] on button "Next" at bounding box center [717, 309] width 54 height 22
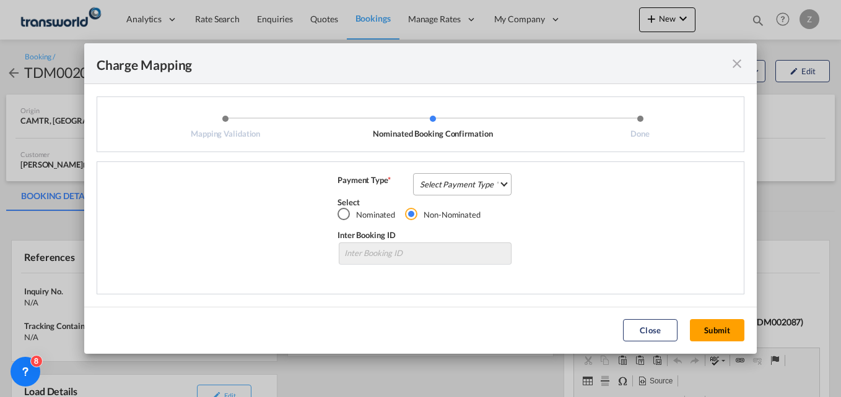
click at [461, 178] on md-select "Select Payment Type COLLECT PREPAID" at bounding box center [462, 184] width 98 height 22
click at [453, 181] on div "COLLECT" at bounding box center [438, 184] width 35 height 11
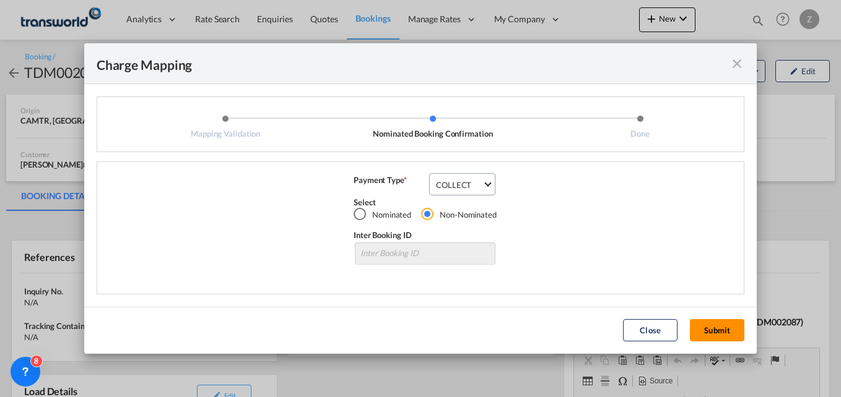
click at [742, 327] on button "Submit" at bounding box center [717, 330] width 54 height 22
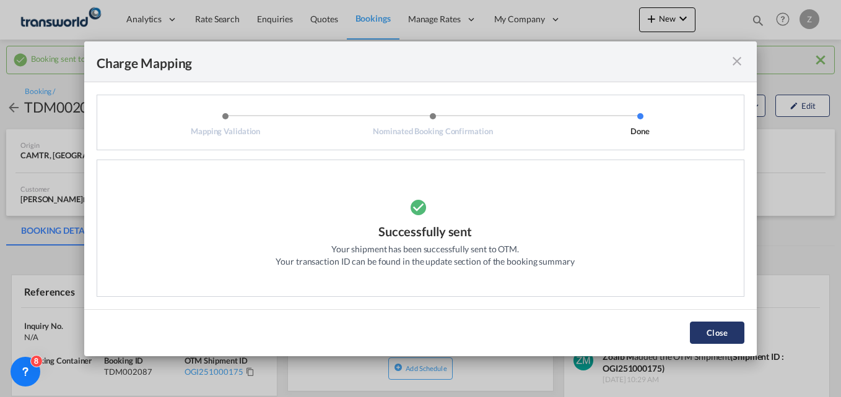
click at [731, 333] on button "Close" at bounding box center [717, 333] width 54 height 22
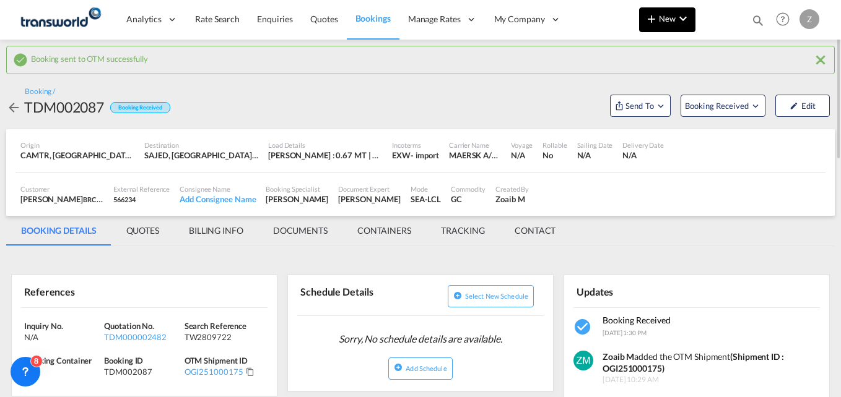
click at [672, 17] on span "New" at bounding box center [667, 19] width 46 height 10
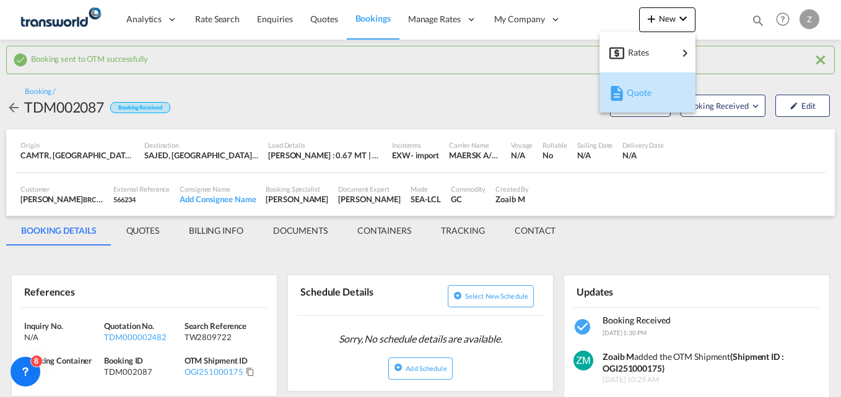
click at [636, 95] on span "Quote" at bounding box center [634, 92] width 14 height 25
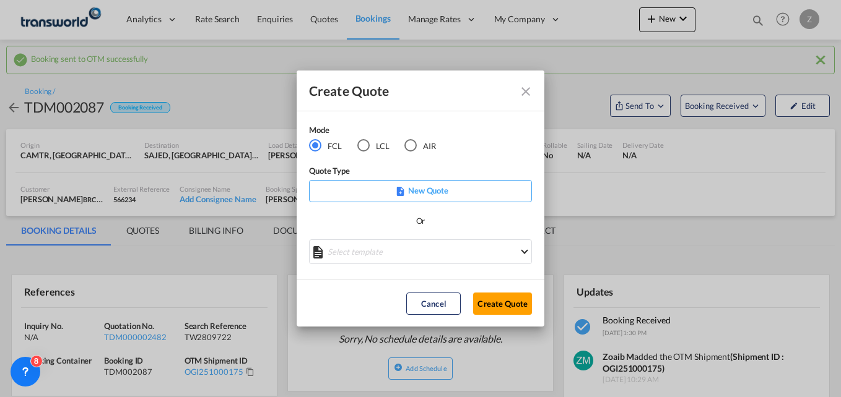
click at [411, 149] on div "AIR" at bounding box center [410, 145] width 12 height 12
click at [509, 306] on button "Create Quote" at bounding box center [502, 304] width 59 height 22
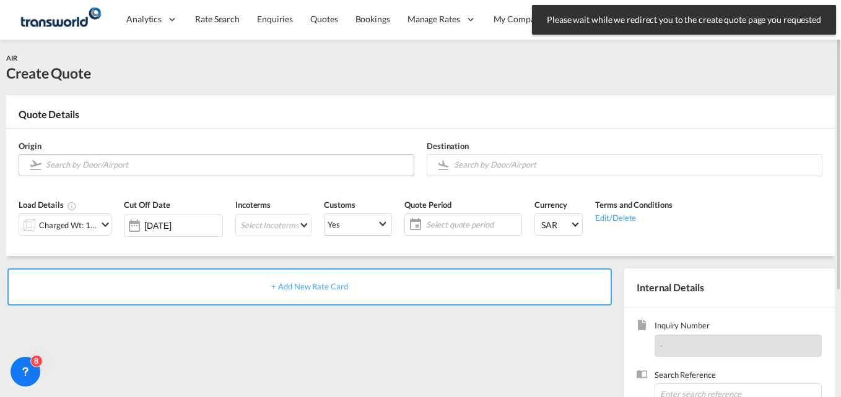
click at [178, 163] on input "Search by Door/Airport" at bounding box center [227, 165] width 362 height 22
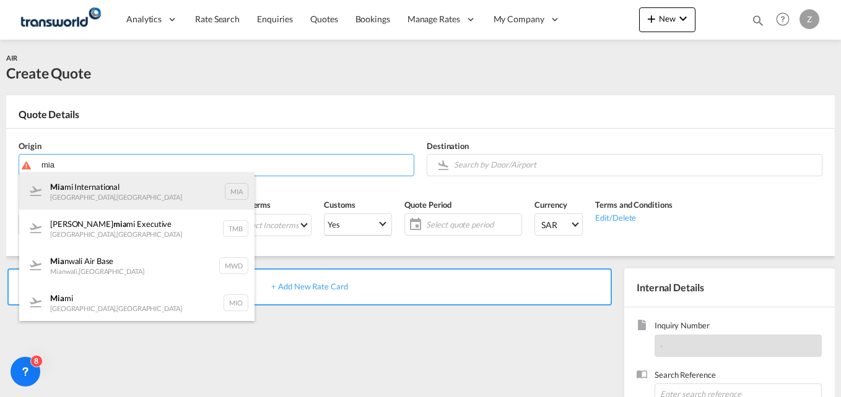
click at [147, 194] on div "Mia mi International [GEOGRAPHIC_DATA] , [GEOGRAPHIC_DATA] MIA" at bounding box center [136, 191] width 235 height 37
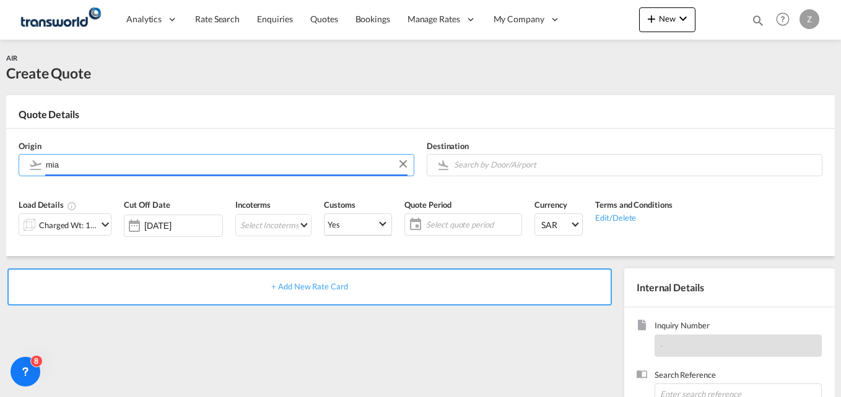
type input "Miami International, [GEOGRAPHIC_DATA], [GEOGRAPHIC_DATA]"
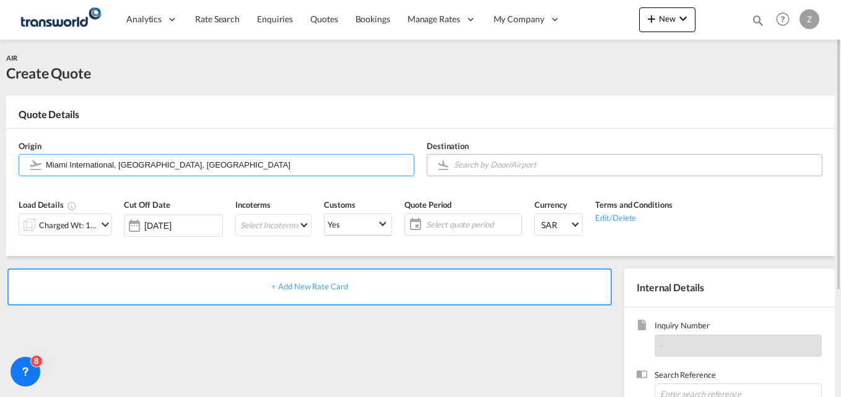
click at [503, 166] on input "Search by Door/Airport" at bounding box center [635, 165] width 362 height 22
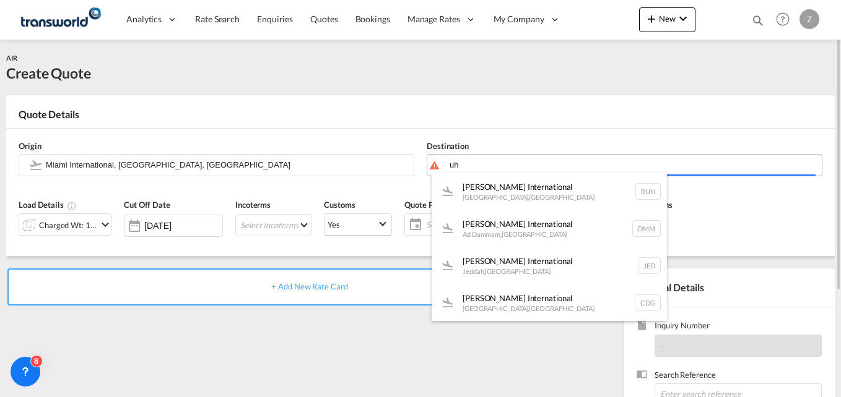
type input "u"
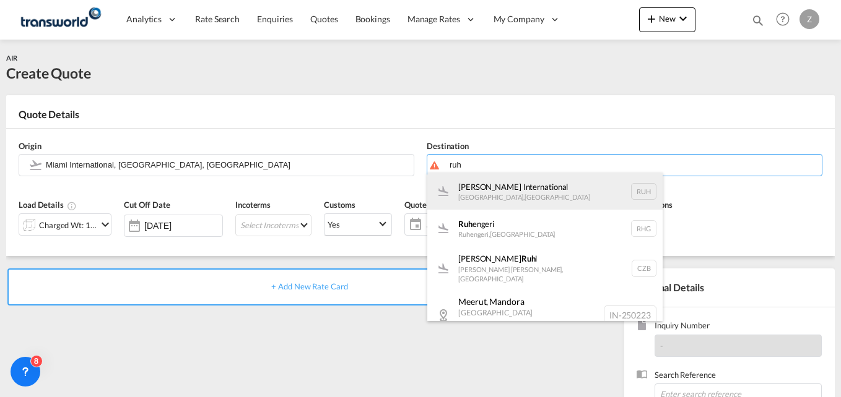
click at [501, 190] on div "[PERSON_NAME] International [GEOGRAPHIC_DATA] , [GEOGRAPHIC_DATA] RUH" at bounding box center [544, 191] width 235 height 37
type input "[PERSON_NAME] International, [GEOGRAPHIC_DATA], RUH"
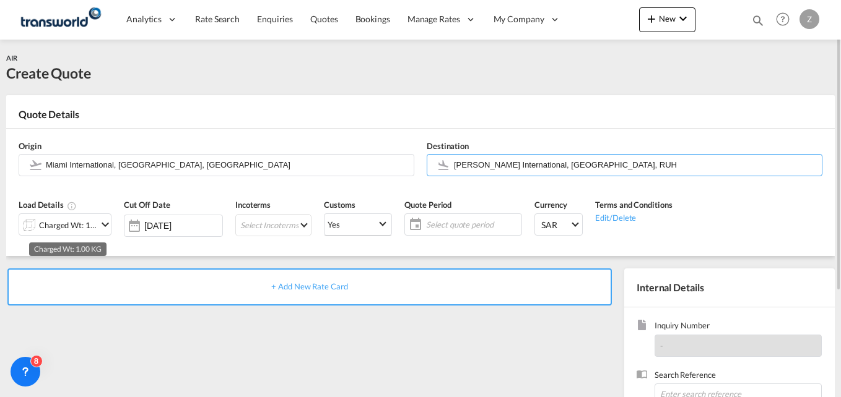
click at [66, 233] on div "Charged Wt: 1.00 KG" at bounding box center [68, 225] width 58 height 17
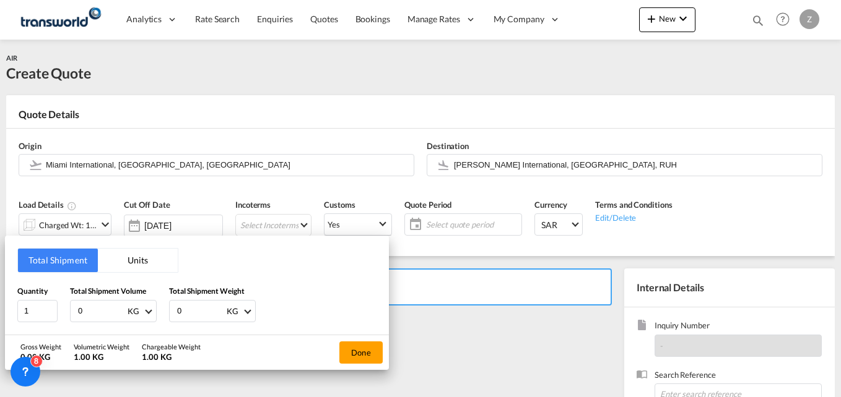
click at [103, 311] on input "0" at bounding box center [102, 311] width 50 height 21
type input "100"
click at [181, 307] on input "0" at bounding box center [201, 311] width 50 height 21
type input "100"
click at [368, 359] on button "Done" at bounding box center [360, 353] width 43 height 22
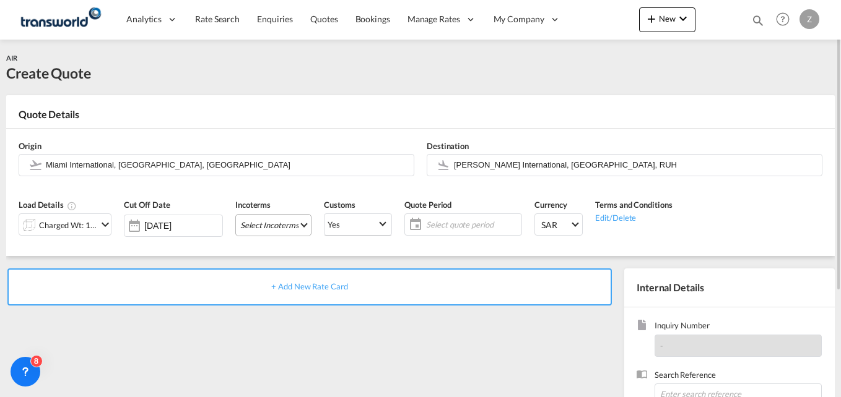
click at [301, 225] on md-select "Select Incoterms CFR - import Cost and Freight CFR - export Cost and Freight DA…" at bounding box center [273, 225] width 76 height 22
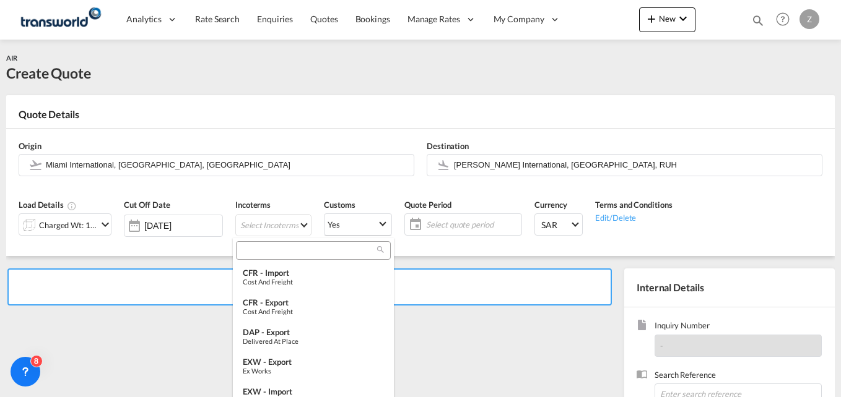
click at [271, 254] on input "search" at bounding box center [308, 250] width 137 height 11
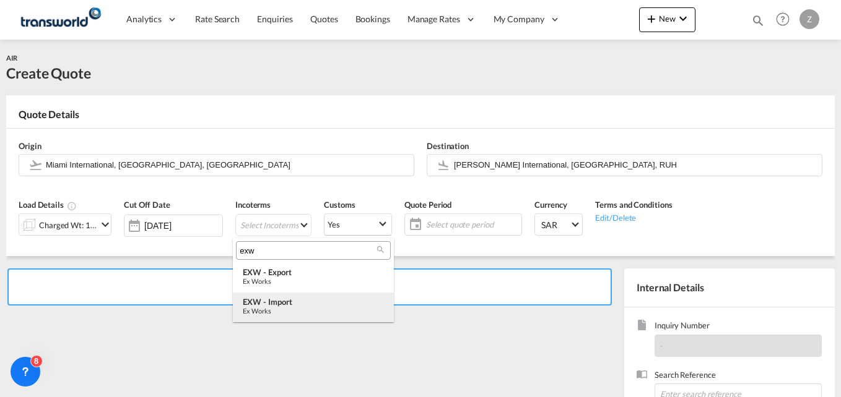
type input "exw"
click at [279, 305] on div "EXW - import" at bounding box center [313, 302] width 141 height 10
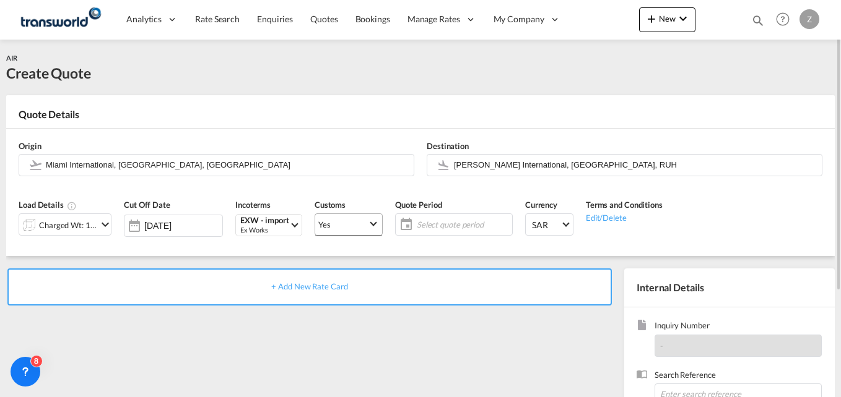
click at [345, 226] on span "Yes" at bounding box center [343, 224] width 50 height 11
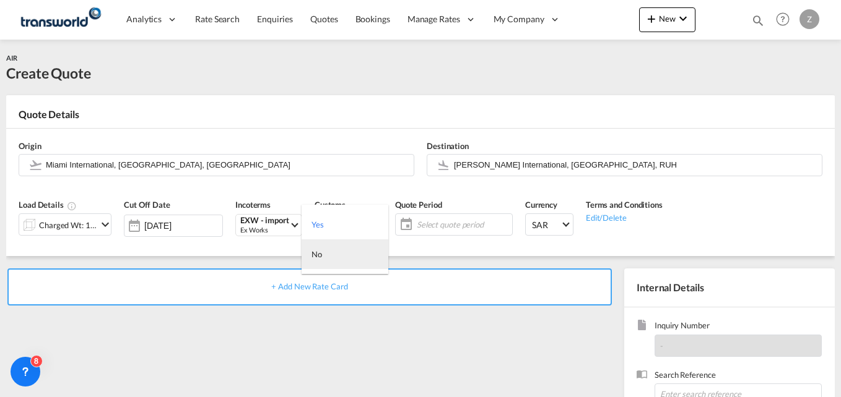
click at [325, 263] on md-option "No" at bounding box center [344, 255] width 87 height 30
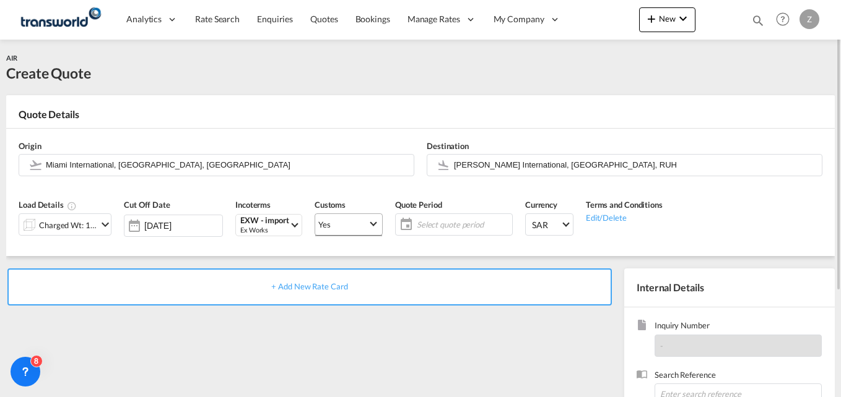
click at [337, 217] on md-select-value "Yes" at bounding box center [348, 225] width 67 height 24
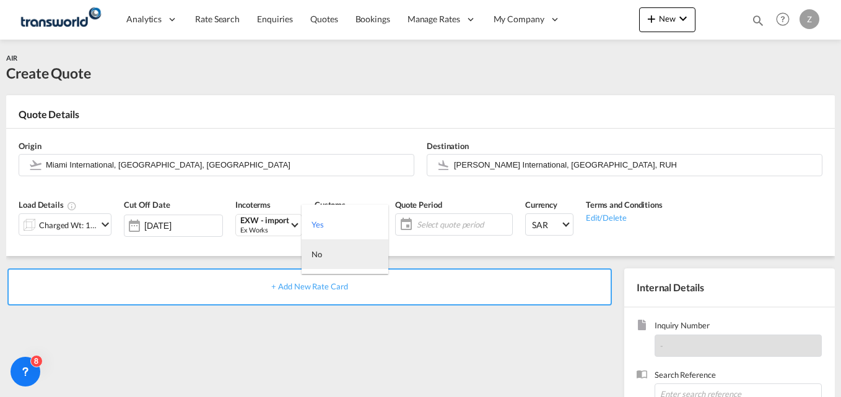
click at [326, 259] on md-option "No" at bounding box center [344, 255] width 87 height 30
click at [457, 226] on span "Select quote period" at bounding box center [463, 224] width 92 height 11
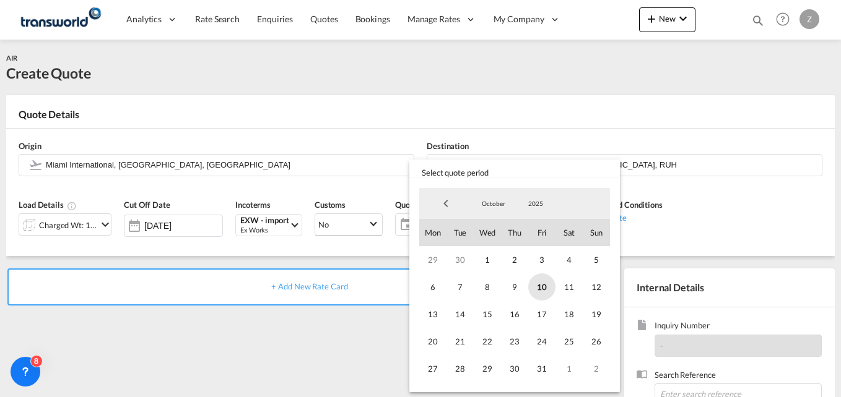
click at [538, 292] on span "10" at bounding box center [541, 287] width 27 height 27
click at [542, 375] on span "31" at bounding box center [541, 368] width 27 height 27
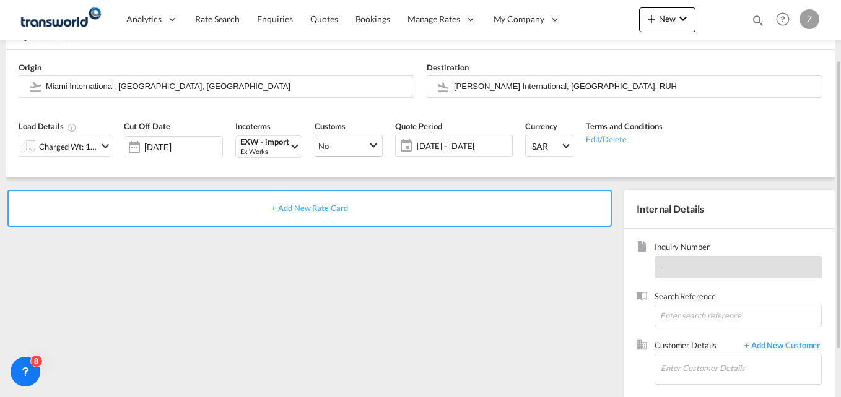
scroll to position [80, 0]
click at [669, 318] on input at bounding box center [737, 315] width 167 height 22
paste input "TW2909735"
type input "TW2909735"
click at [684, 373] on input "Enter Customer Details" at bounding box center [741, 367] width 160 height 28
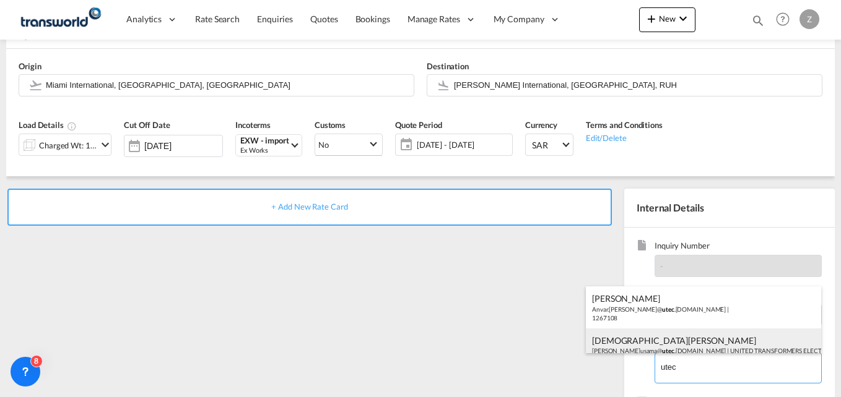
scroll to position [17, 0]
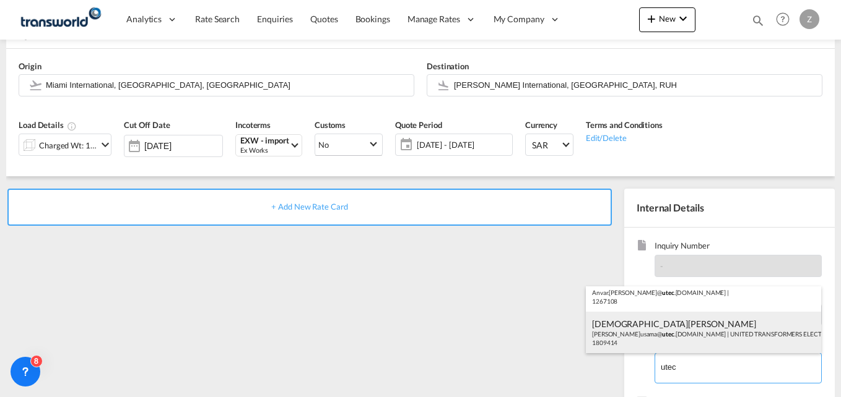
click at [677, 335] on div "[PERSON_NAME][PERSON_NAME]@ utec .[DOMAIN_NAME] | UNITED TRANSFORMERS ELECTRIC …" at bounding box center [703, 333] width 235 height 42
type input "UNITED TRANSFORMERS ELECTRIC CO., [PERSON_NAME], [EMAIL_ADDRESS][DOMAIN_NAME]"
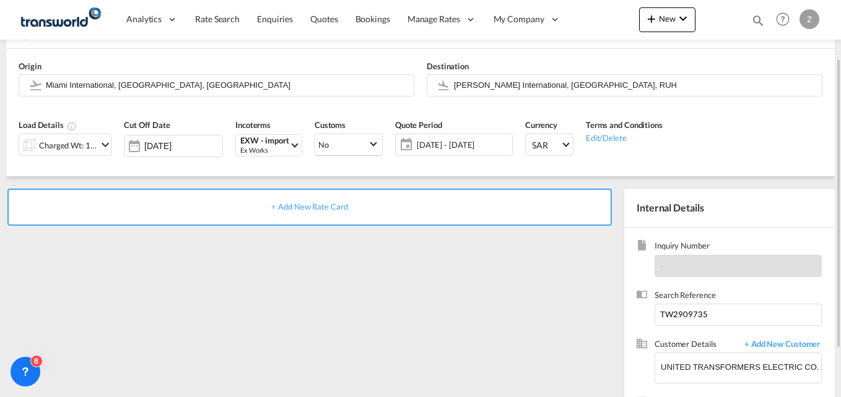
click at [290, 216] on div "+ Add New Rate Card" at bounding box center [309, 207] width 604 height 37
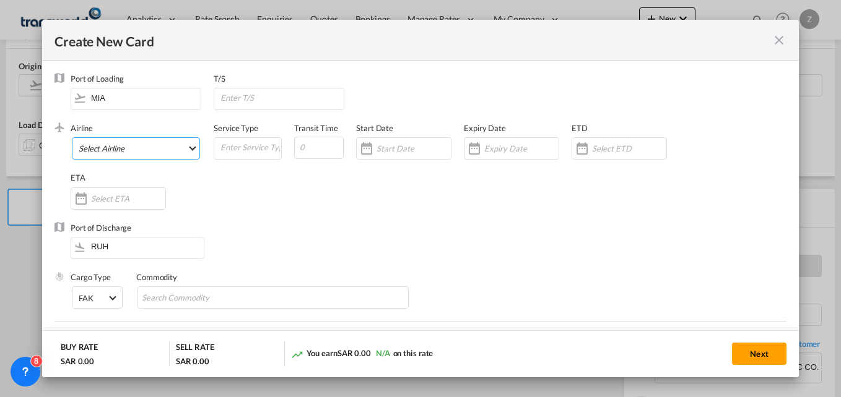
click at [137, 154] on md-select "Select Airline AIR EXPRESS S.A. (1166- / -) CMA CGM Air Cargo (1140-2C / -) DDW…" at bounding box center [136, 148] width 128 height 22
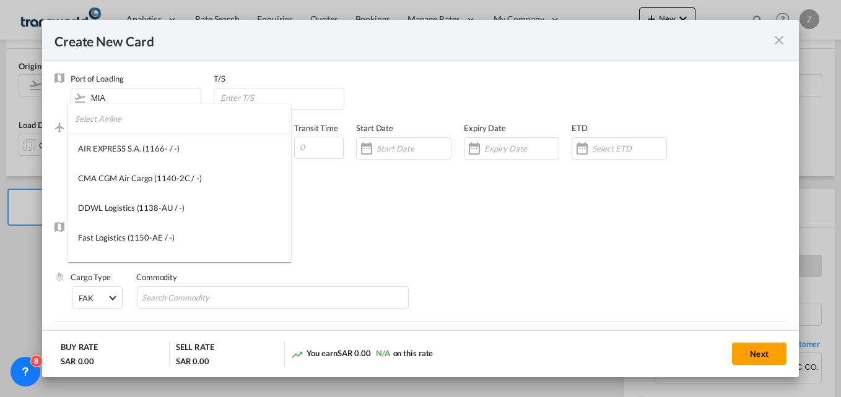
click at [118, 127] on input "search" at bounding box center [183, 119] width 216 height 30
type input "e"
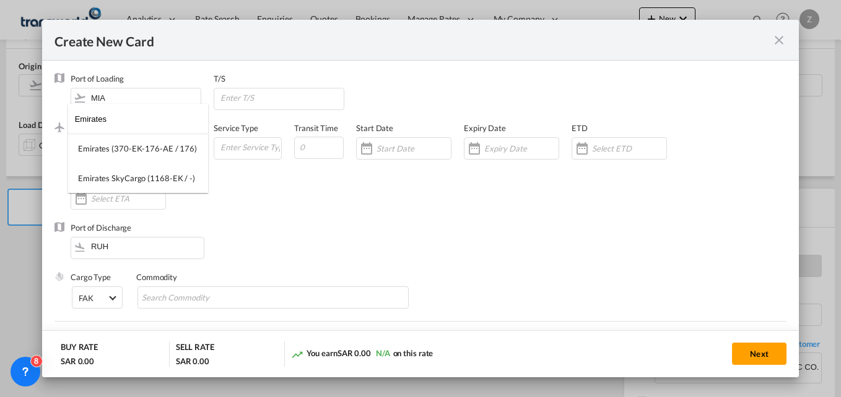
type input "Emirates"
click at [147, 152] on div "Emirates (370-EK-176-AE / 176)" at bounding box center [137, 148] width 119 height 11
click at [236, 154] on input "Create New Card ..." at bounding box center [250, 147] width 62 height 19
type input "Air"
click at [320, 145] on input "Create New Card ..." at bounding box center [319, 148] width 50 height 22
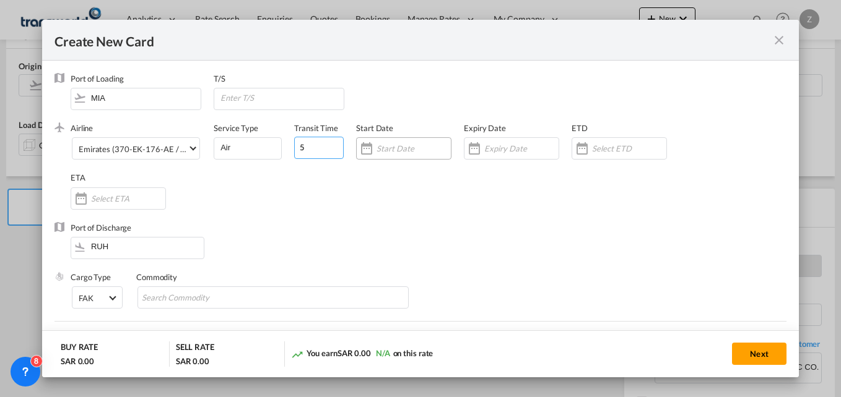
type input "5"
click at [397, 153] on input "Create New Card ..." at bounding box center [413, 149] width 74 height 10
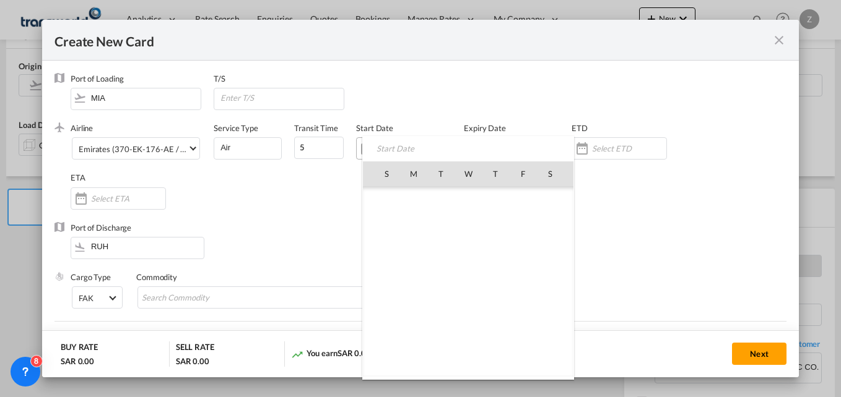
scroll to position [286933, 0]
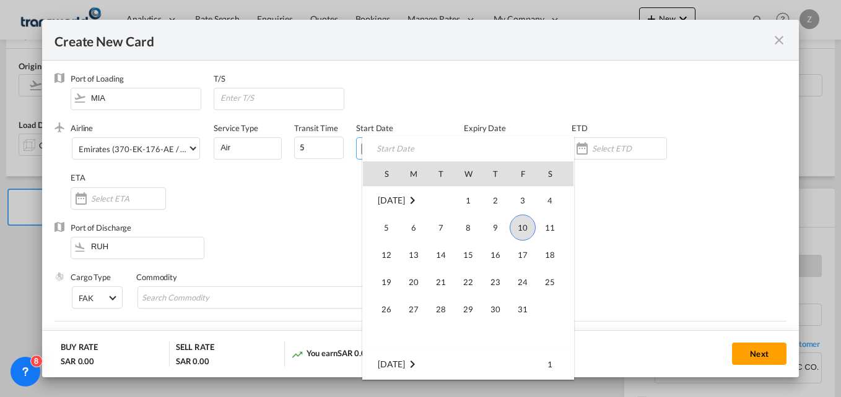
click at [527, 232] on span "10" at bounding box center [523, 228] width 26 height 26
type input "[DATE]"
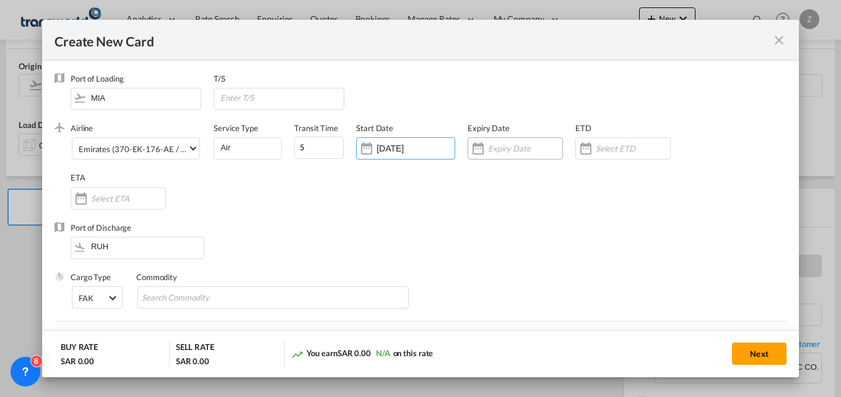
click at [497, 141] on div "Create New Card ..." at bounding box center [514, 148] width 95 height 22
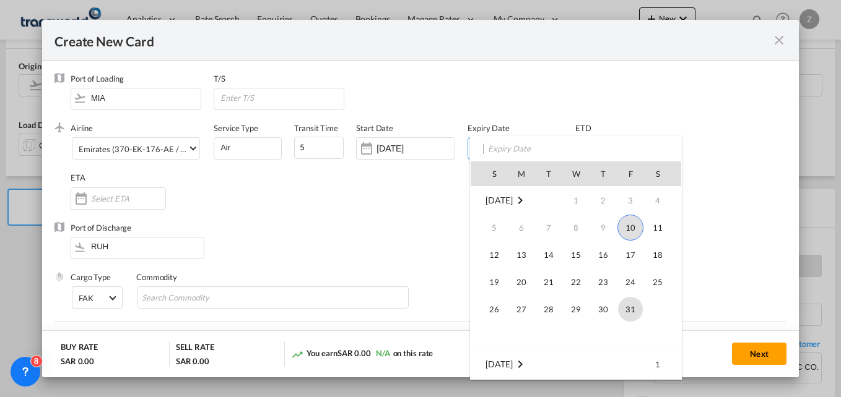
click at [628, 308] on span "31" at bounding box center [630, 309] width 25 height 25
type input "[DATE]"
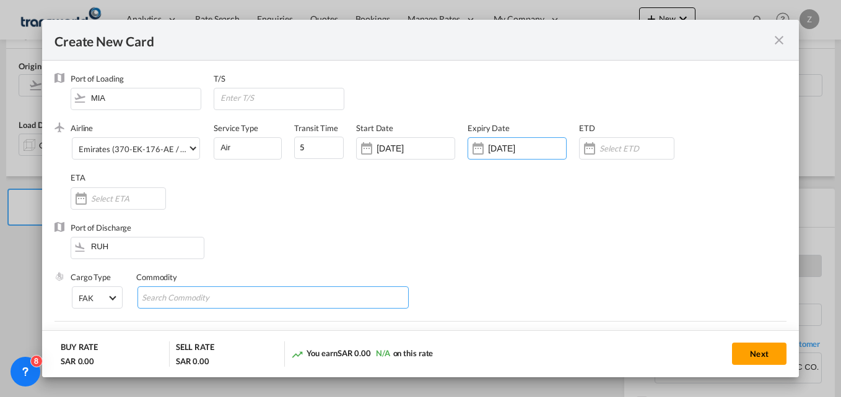
click at [181, 297] on input "Search Commodity" at bounding box center [198, 298] width 113 height 20
type input "GC"
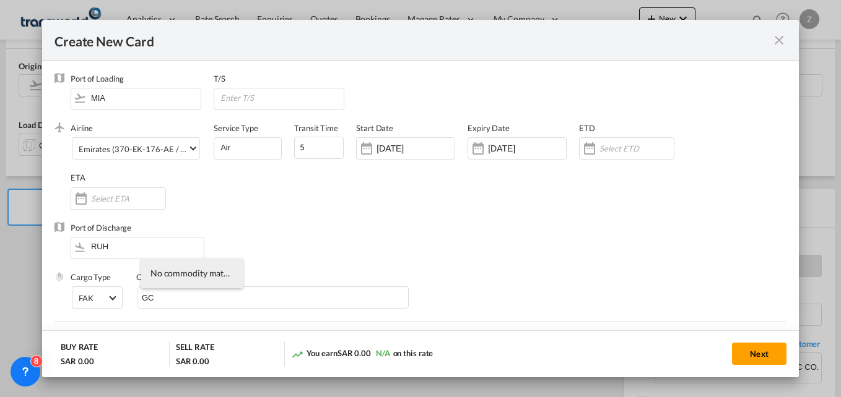
click at [332, 220] on div "Airline Emirates (370-EK-176-AE / 176) (- / -) Service Type Air Transit Time 5 …" at bounding box center [429, 172] width 716 height 99
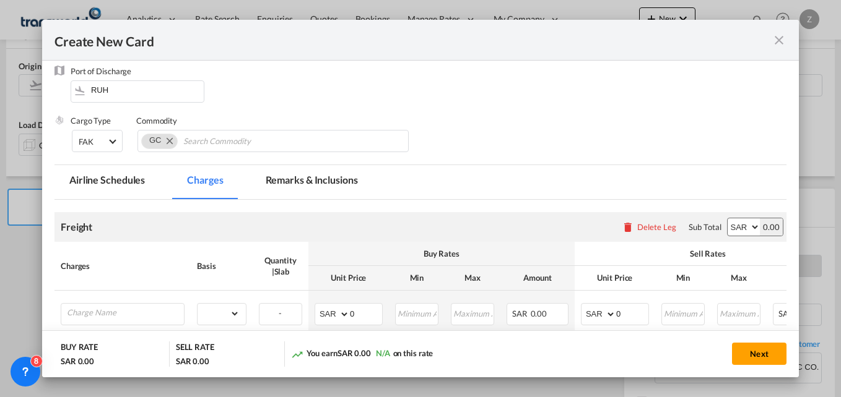
scroll to position [157, 0]
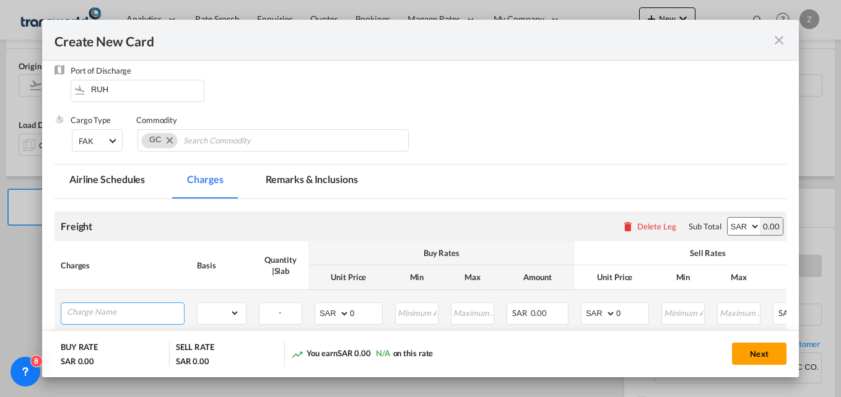
click at [134, 306] on input "Charge Name" at bounding box center [125, 312] width 117 height 19
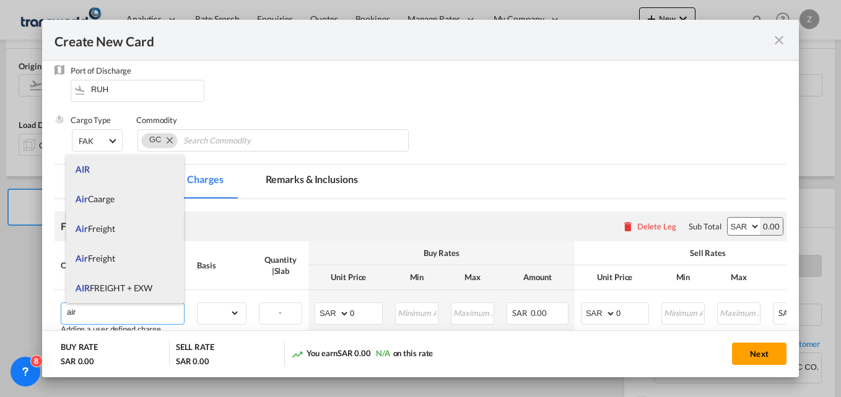
click at [123, 287] on span "AIR FREIGHT + EXW" at bounding box center [114, 288] width 77 height 11
type input "AIR FREIGHT + EXW"
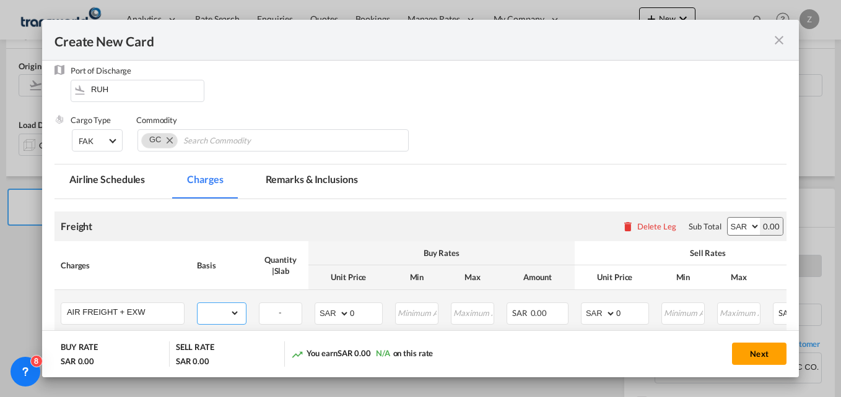
click at [204, 318] on select "gross_weight volumetric_weight per_shipment per_bl per_km % on air freight per_…" at bounding box center [218, 313] width 42 height 20
select select "per_shipment"
click at [197, 303] on select "gross_weight volumetric_weight per_shipment per_bl per_km % on air freight per_…" at bounding box center [218, 313] width 42 height 20
click at [334, 316] on select "AED AFN ALL AMD ANG AOA ARS AUD AWG AZN BAM BBD BDT BGN BHD BIF BMD BND [PERSON…" at bounding box center [333, 313] width 32 height 17
select select "string:USD"
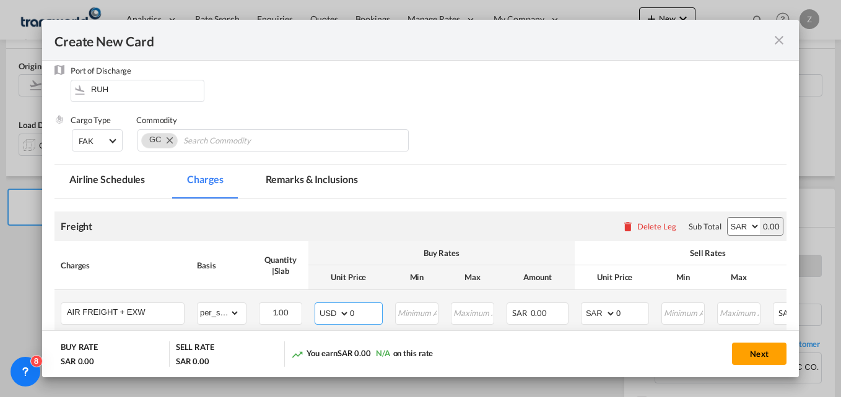
click at [317, 305] on select "AED AFN ALL AMD ANG AOA ARS AUD AWG AZN BAM BBD BDT BGN BHD BIF BMD BND [PERSON…" at bounding box center [333, 313] width 32 height 17
click at [596, 311] on select "AED AFN ALL AMD ANG AOA ARS AUD AWG AZN BAM BBD BDT BGN BHD BIF BMD BND [PERSON…" at bounding box center [599, 313] width 32 height 17
select select "string:USD"
click at [583, 305] on select "AED AFN ALL AMD ANG AOA ARS AUD AWG AZN BAM BBD BDT BGN BHD BIF BMD BND [PERSON…" at bounding box center [599, 313] width 32 height 17
click at [361, 316] on input "0" at bounding box center [366, 312] width 32 height 19
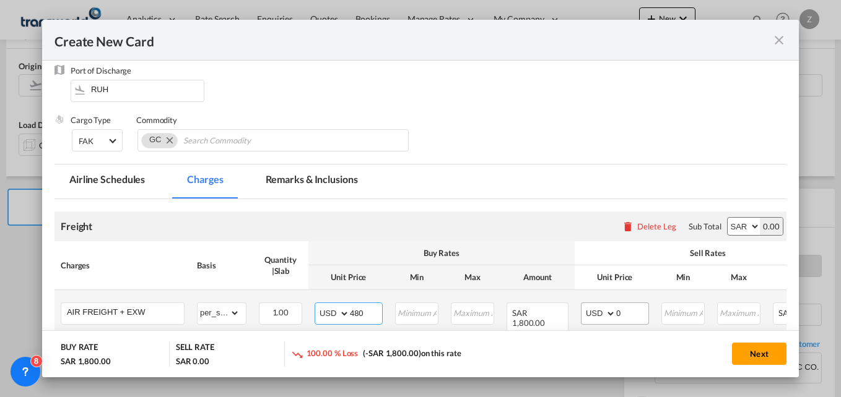
type input "480"
click at [632, 313] on input "0" at bounding box center [632, 312] width 32 height 19
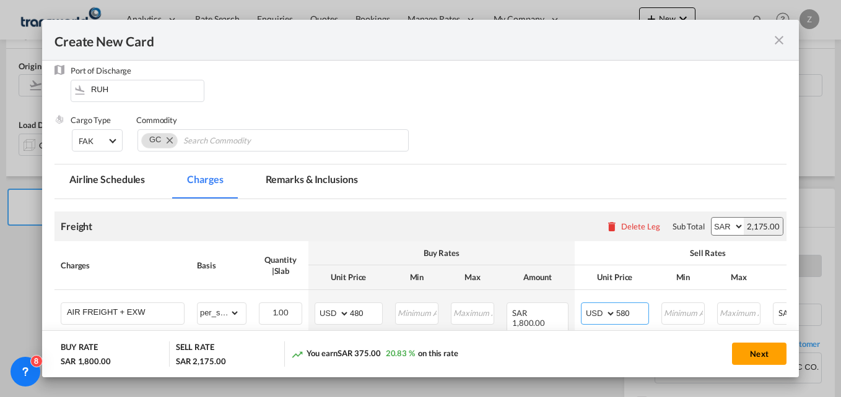
scroll to position [233, 0]
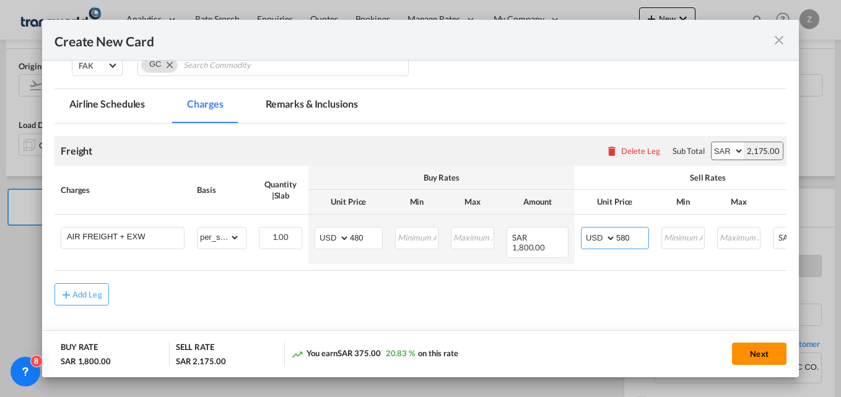
type input "580"
click at [748, 354] on button "Next" at bounding box center [759, 354] width 54 height 22
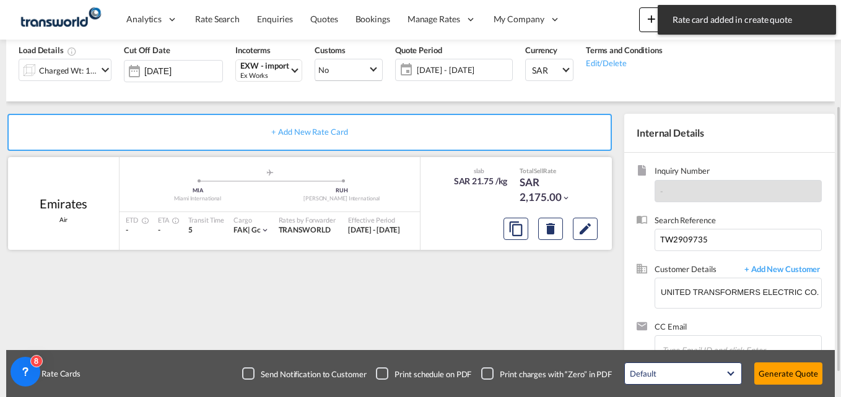
scroll to position [156, 0]
click at [782, 363] on button "Generate Quote" at bounding box center [788, 374] width 68 height 22
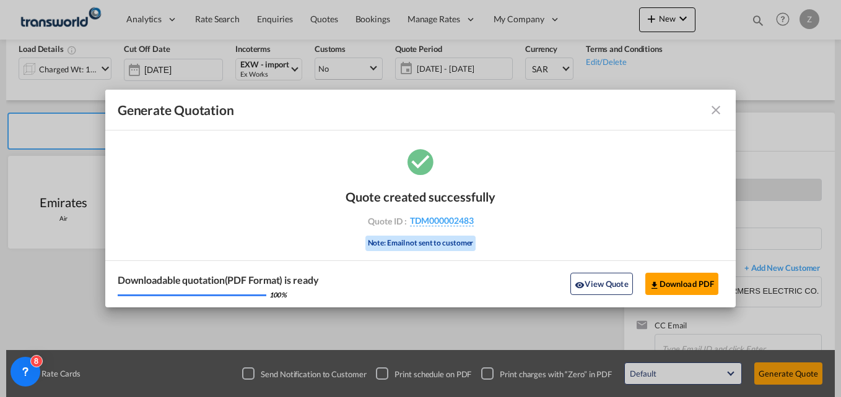
click at [711, 110] on md-icon "icon-close fg-AAA8AD cursor m-0" at bounding box center [715, 110] width 15 height 15
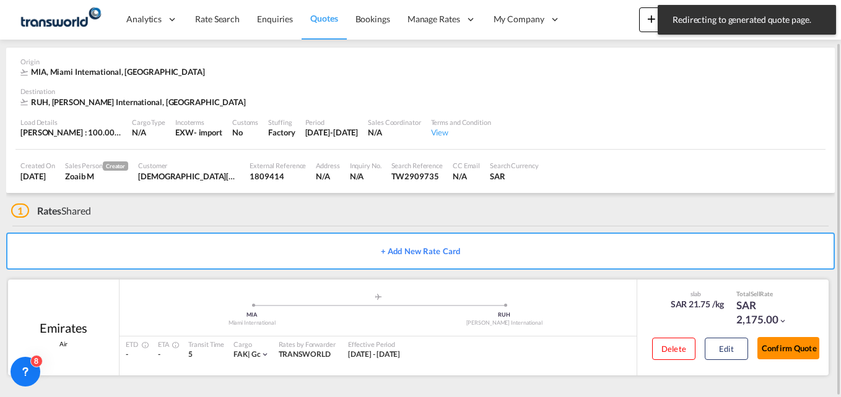
click at [776, 350] on button "Confirm Quote" at bounding box center [788, 348] width 62 height 22
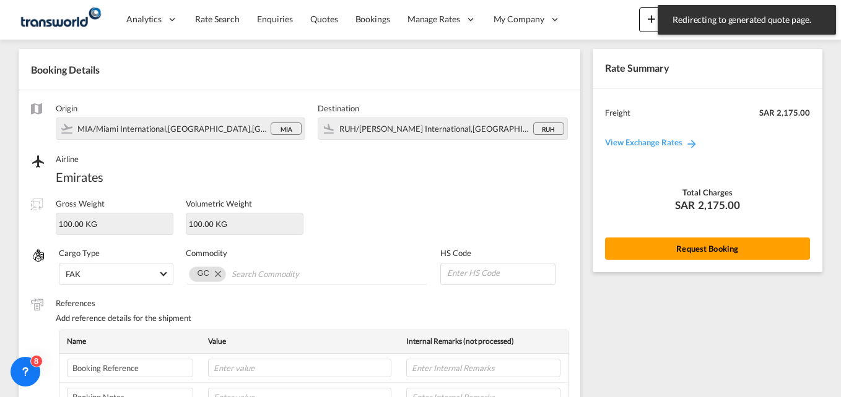
scroll to position [435, 0]
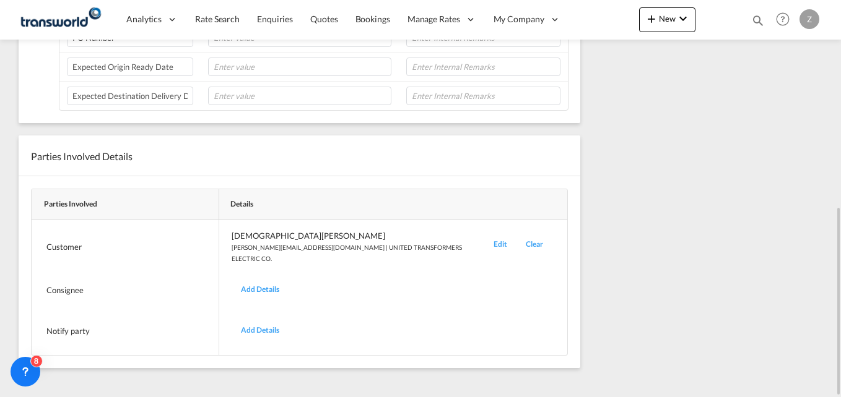
click at [484, 243] on div "Edit" at bounding box center [500, 247] width 32 height 34
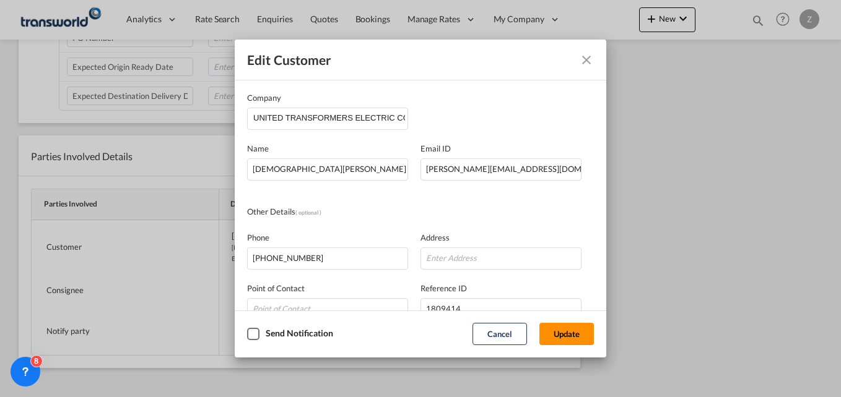
click at [557, 327] on button "Update" at bounding box center [566, 334] width 54 height 22
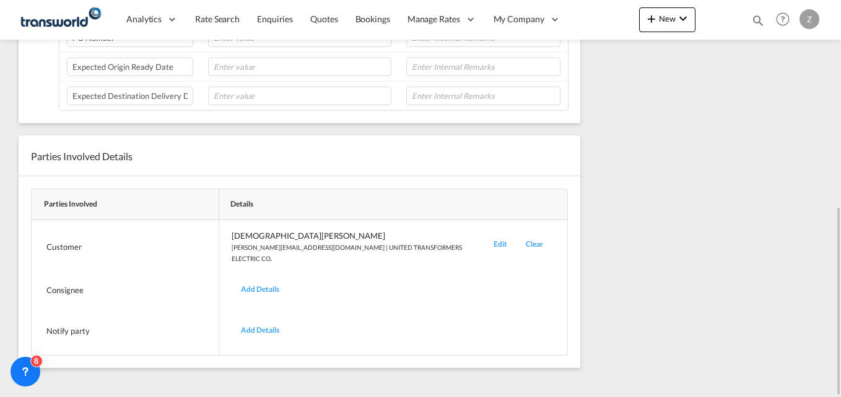
click at [484, 245] on div "Edit" at bounding box center [500, 247] width 32 height 34
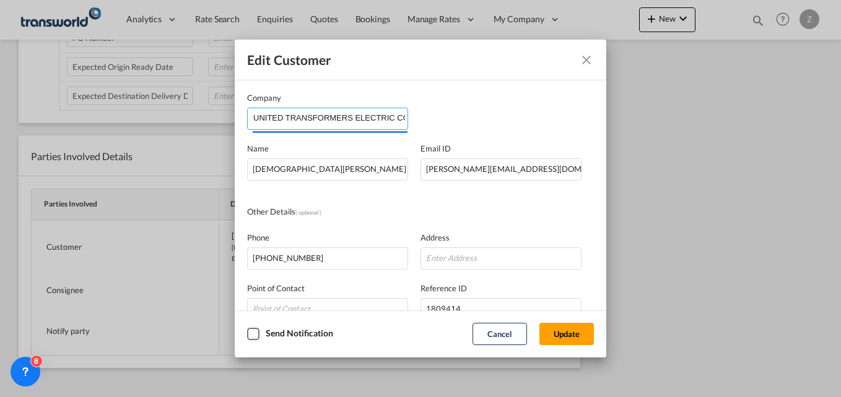
drag, startPoint x: 284, startPoint y: 116, endPoint x: 441, endPoint y: 132, distance: 158.1
click at [441, 132] on div "Company UNITED TRANSFORMERS ELECTRIC CO. Name [PERSON_NAME] Email ID [EMAIL_ADD…" at bounding box center [420, 255] width 347 height 327
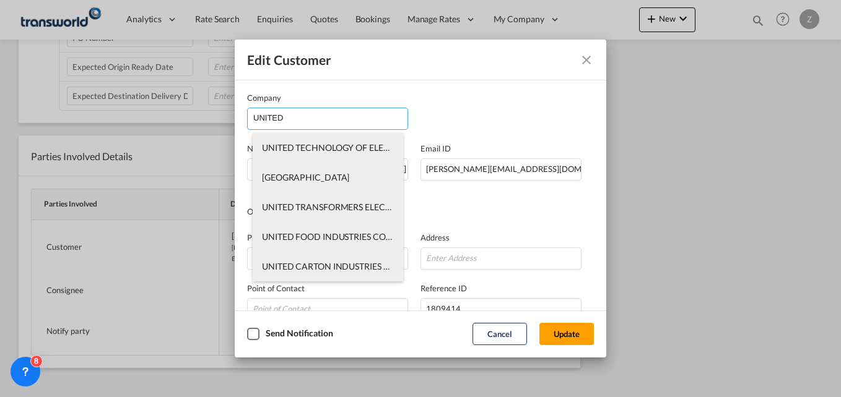
click at [341, 141] on li "UNITED TECHNOLOGY OF ELECTRIC SUBSTATIONS & SWITCHGEARS CO" at bounding box center [328, 148] width 150 height 30
type input "UNITED TECHNOLOGY OF ELECTRIC SUBSTATIONS & SWITCHGEARS CO"
type input "[EMAIL_ADDRESS][DOMAIN_NAME]"
type input "0505228358"
type input "1267108"
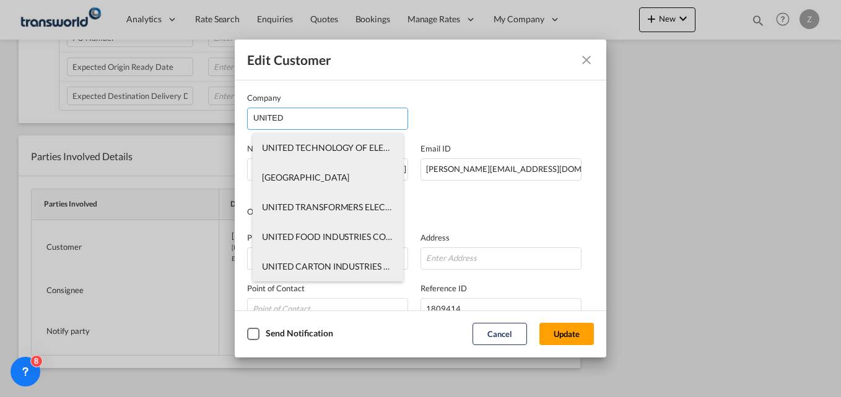
type input "14545"
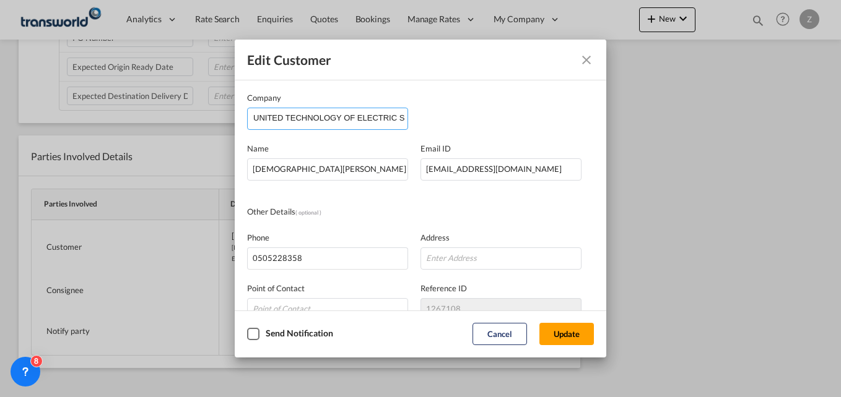
scroll to position [0, 114]
drag, startPoint x: 285, startPoint y: 117, endPoint x: 457, endPoint y: 127, distance: 172.4
click at [457, 127] on div "Company UNITED TECHNOLOGY OF ELECTRIC SUBSTATIONS & SWITCHGEARS CO" at bounding box center [420, 111] width 347 height 38
type input "UNITED T"
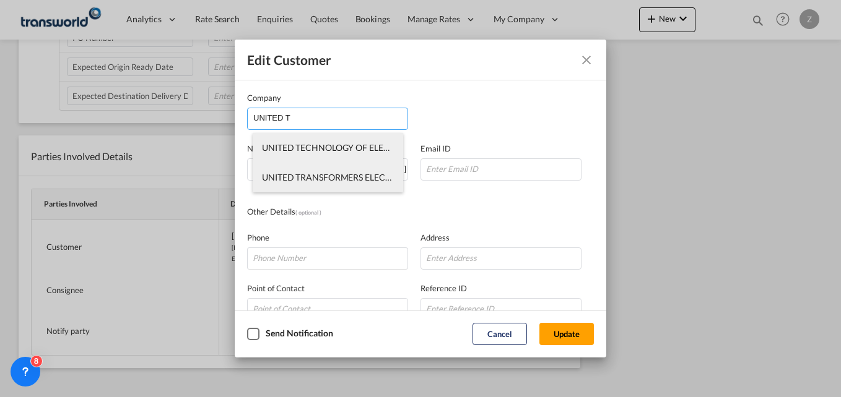
click at [371, 179] on span "UNITED TRANSFORMERS ELECTRIC CO." at bounding box center [341, 177] width 158 height 11
type input "UNITED TRANSFORMERS ELECTRIC CO."
type input "[PERSON_NAME][EMAIL_ADDRESS][DOMAIN_NAME]"
type input "0505708205"
type input "1809414"
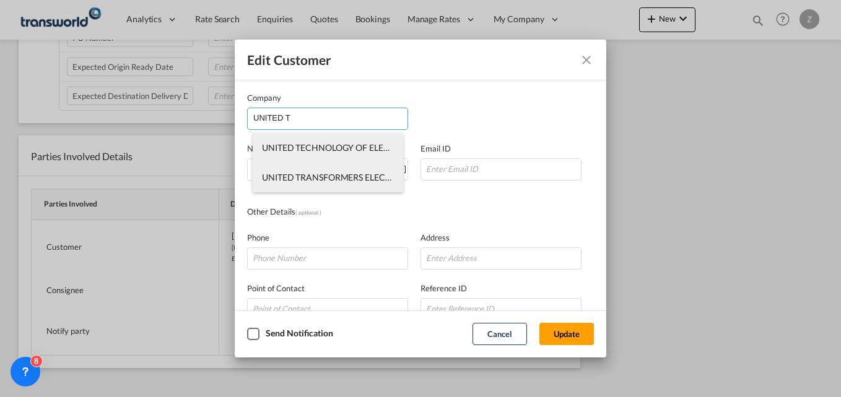
type input "14331"
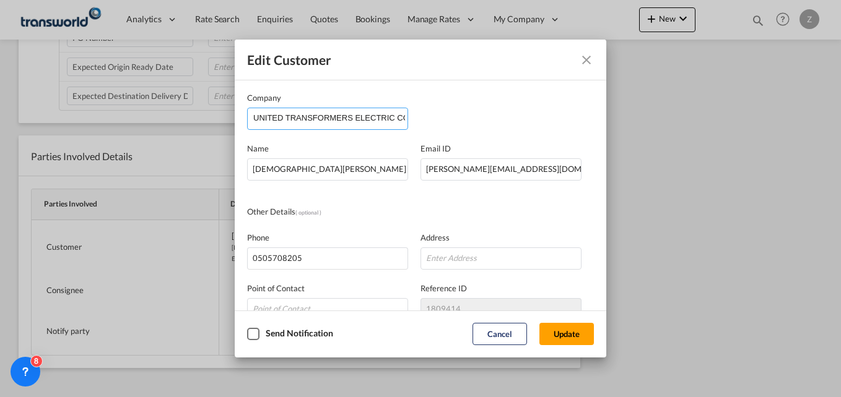
drag, startPoint x: 283, startPoint y: 117, endPoint x: 477, endPoint y: 119, distance: 194.4
click at [477, 119] on div "Company UNITED TRANSFORMERS ELECTRIC CO." at bounding box center [420, 111] width 347 height 38
type input "UNITED"
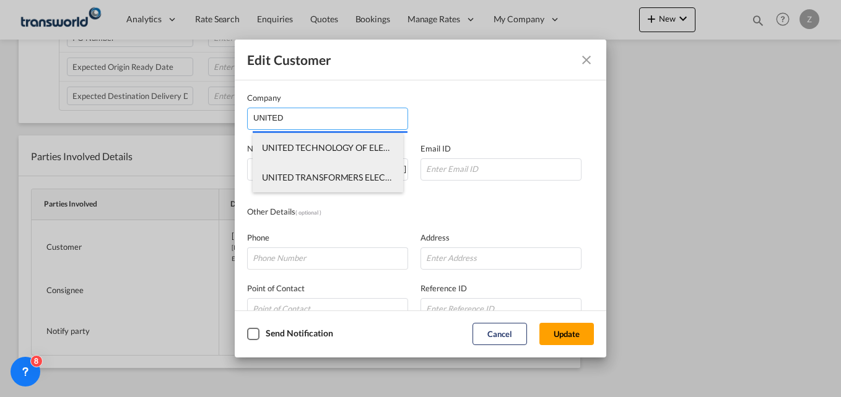
click at [365, 149] on span "UNITED TECHNOLOGY OF ELECTRIC SUBSTATIONS & SWITCHGEARS CO" at bounding box center [405, 147] width 287 height 11
type input "UNITED TECHNOLOGY OF ELECTRIC SUBSTATIONS & SWITCHGEARS CO"
type input "[EMAIL_ADDRESS][DOMAIN_NAME]"
type input "0505228358"
type input "1267108"
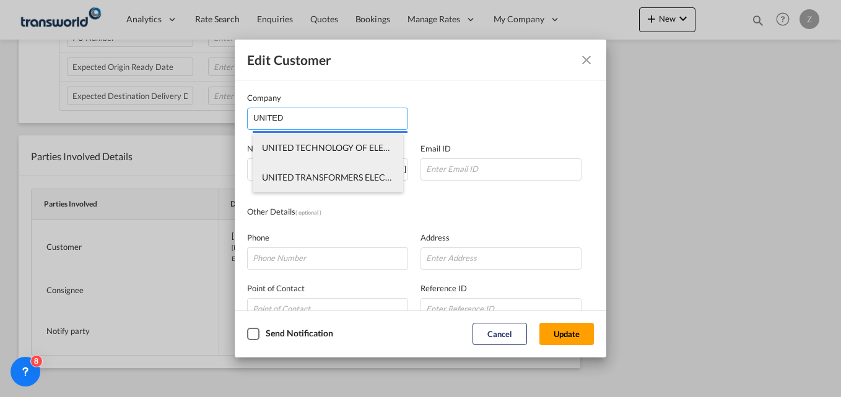
type input "14545"
